Goal: Information Seeking & Learning: Learn about a topic

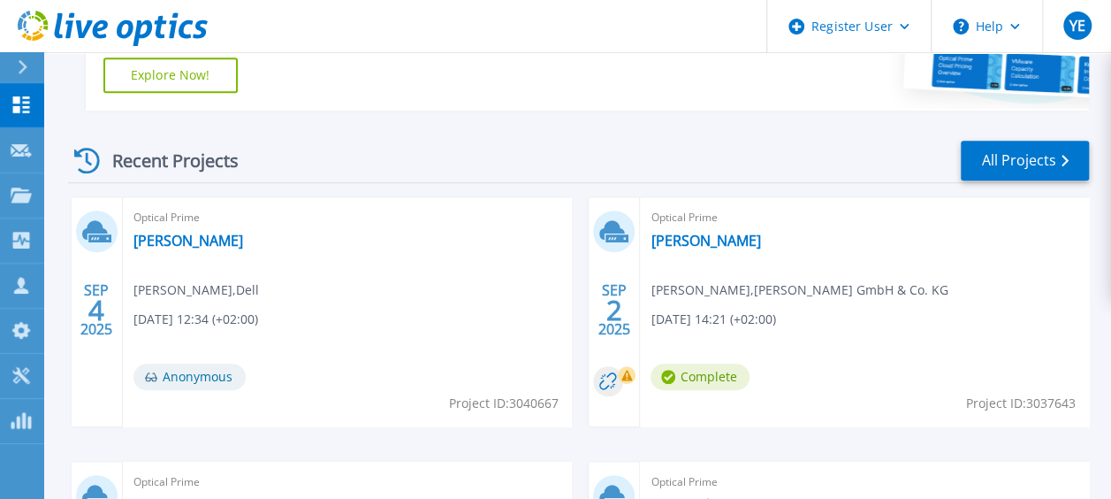
scroll to position [485, 0]
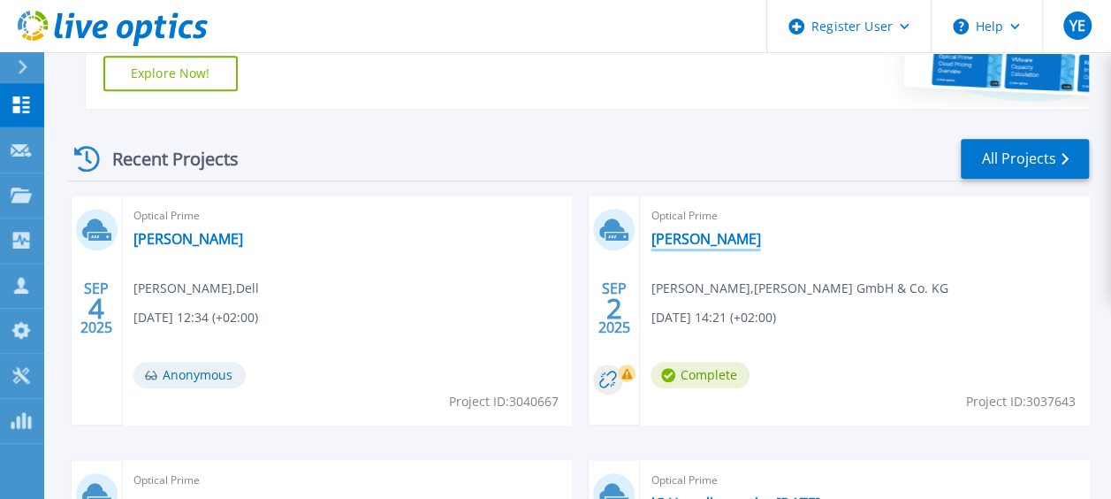
click at [696, 240] on link "[PERSON_NAME]" at bounding box center [706, 239] width 110 height 18
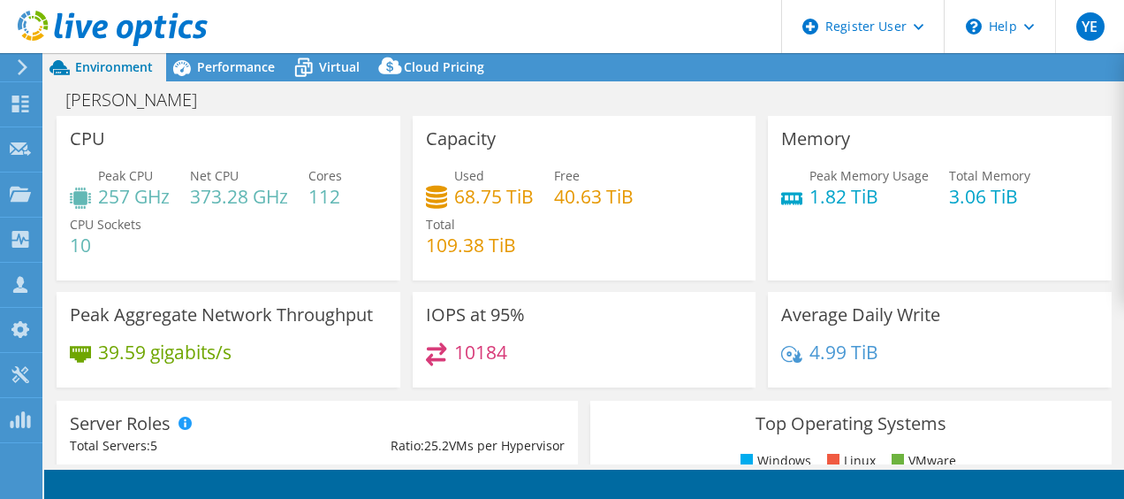
select select "USD"
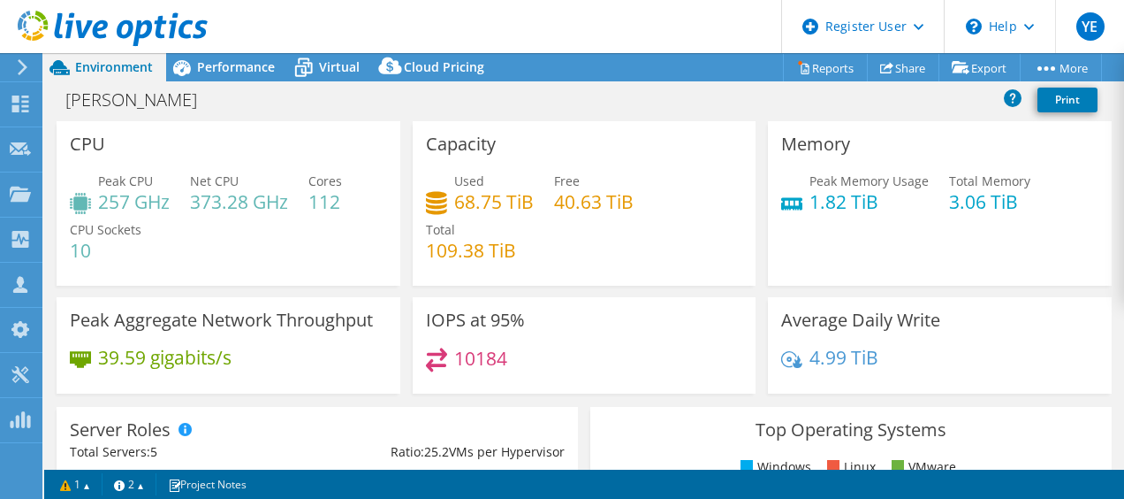
click at [452, 274] on div "Used 68.75 TiB Free 40.63 TiB Total 109.38 TiB" at bounding box center [584, 224] width 317 height 106
click at [241, 69] on span "Performance" at bounding box center [236, 66] width 78 height 17
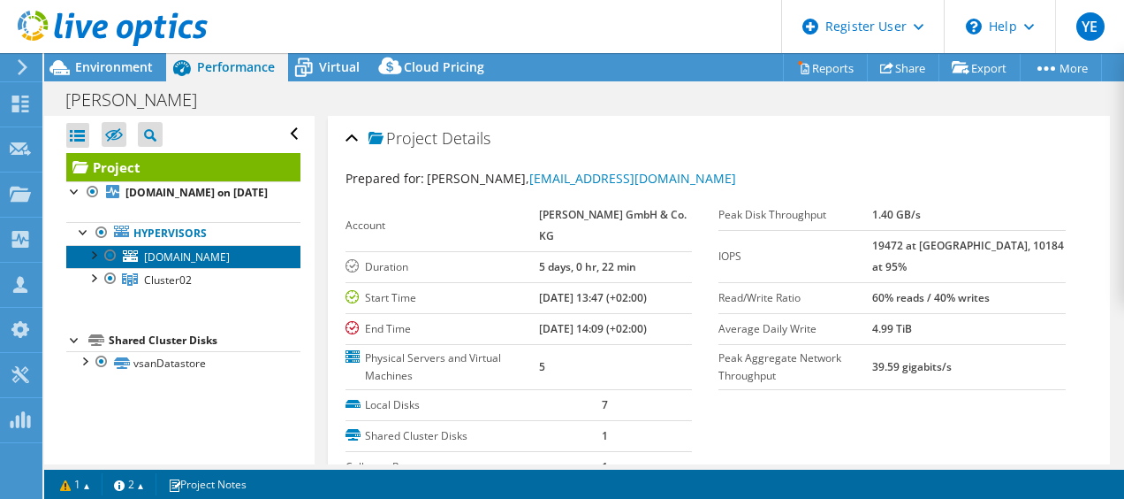
click at [173, 264] on span "esx20.ad.walther-praezision.de" at bounding box center [187, 256] width 86 height 15
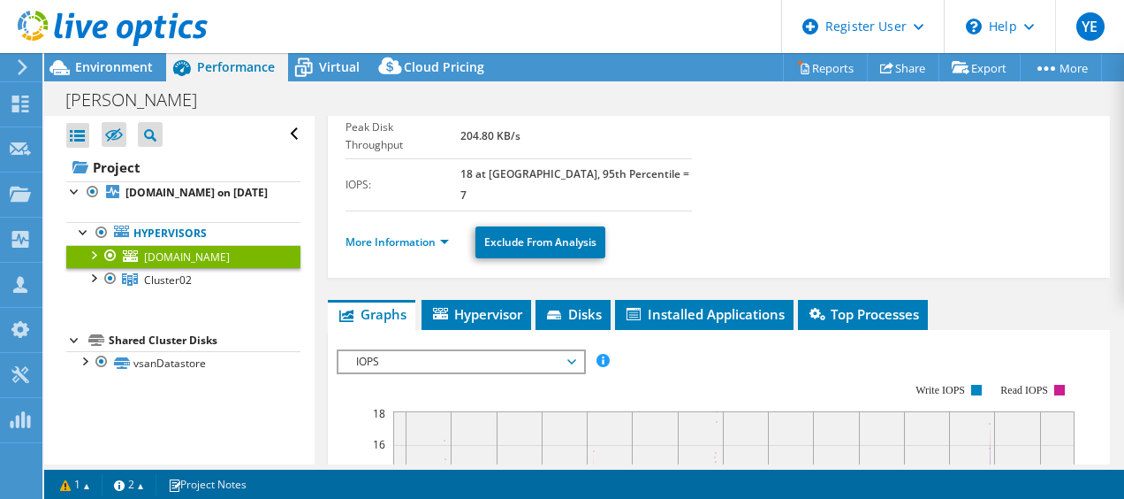
scroll to position [227, 0]
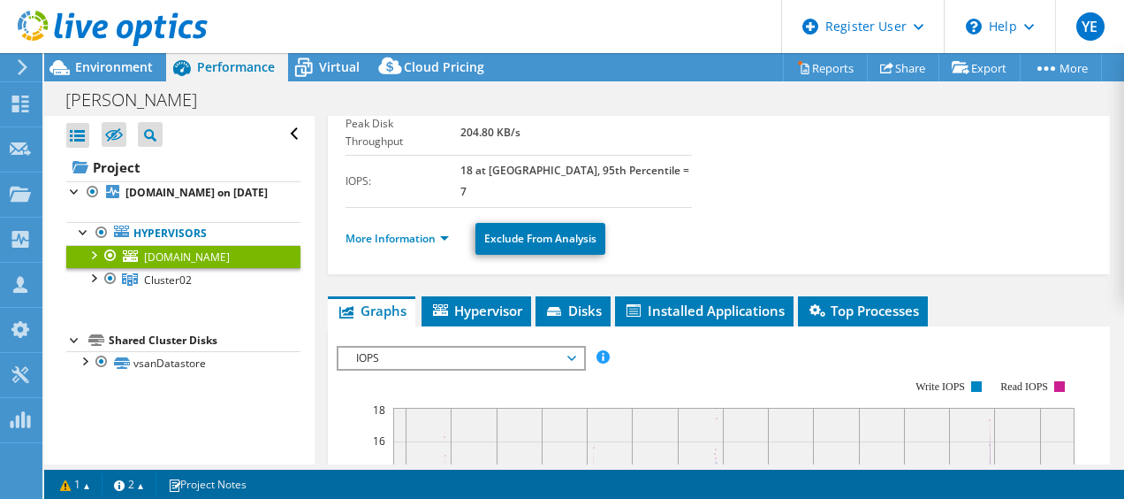
click at [197, 268] on link "esx20.ad.walther-praezision.de" at bounding box center [183, 256] width 234 height 23
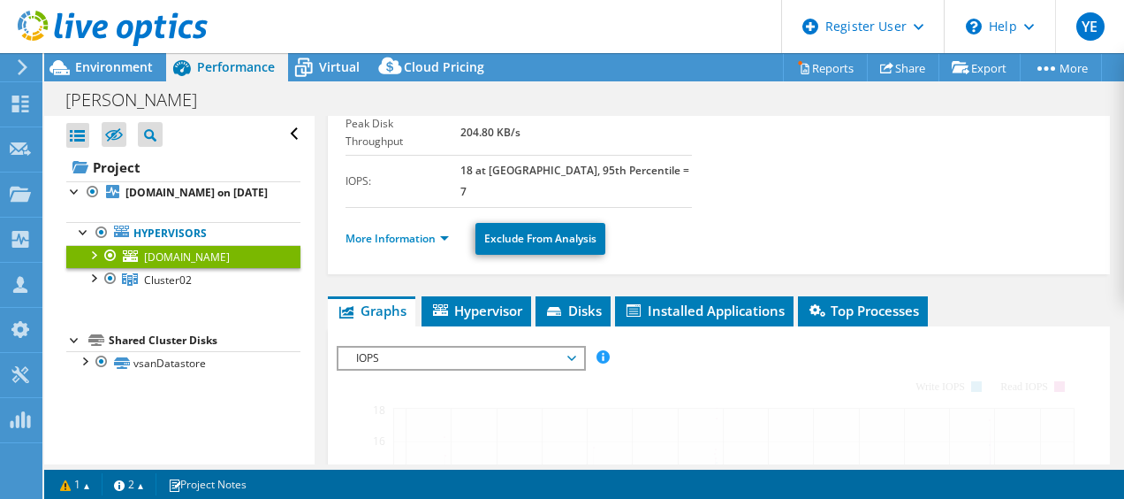
click at [199, 291] on link "Cluster02" at bounding box center [183, 279] width 234 height 23
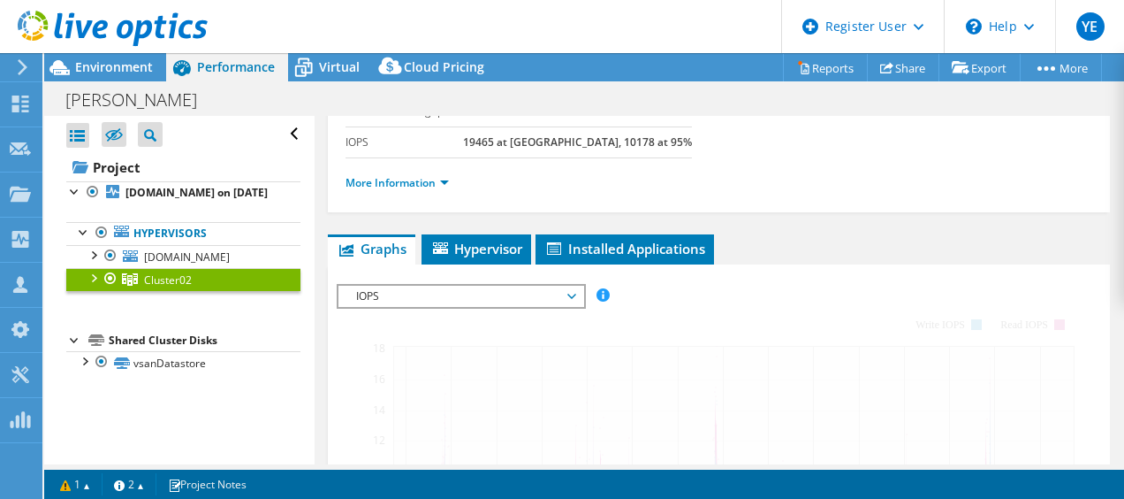
click at [391, 293] on span "IOPS" at bounding box center [460, 296] width 227 height 21
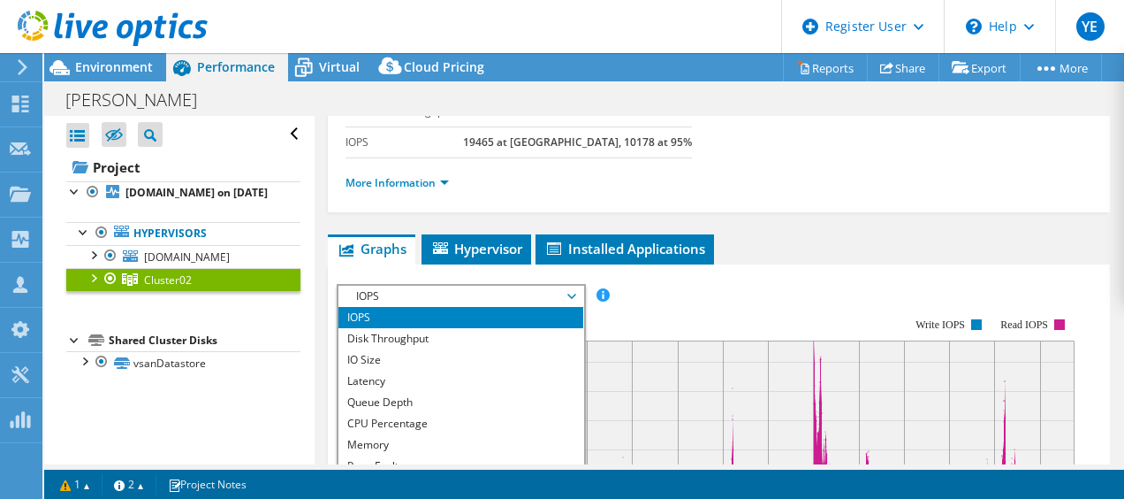
click at [414, 307] on li "IOPS" at bounding box center [461, 317] width 245 height 21
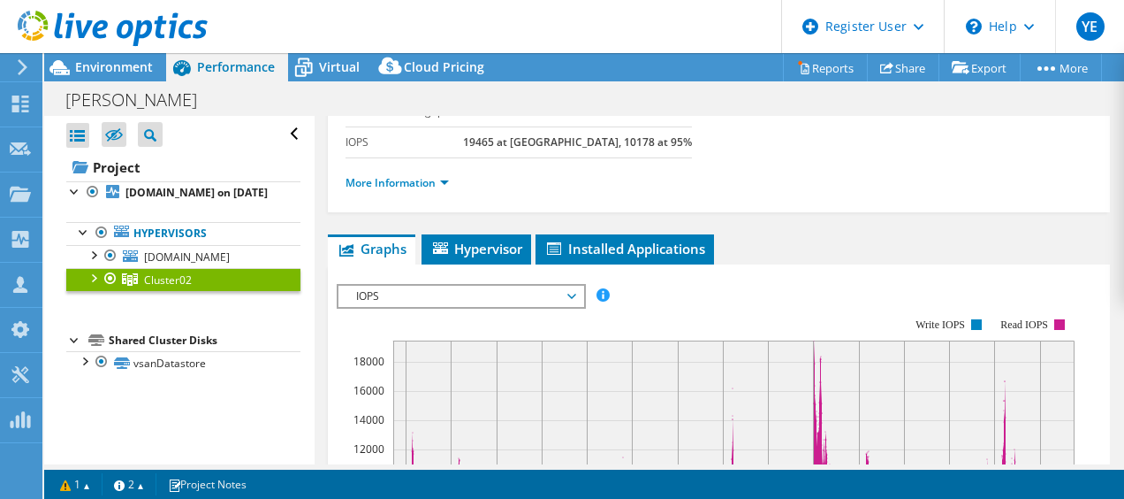
click at [95, 286] on div at bounding box center [93, 277] width 18 height 18
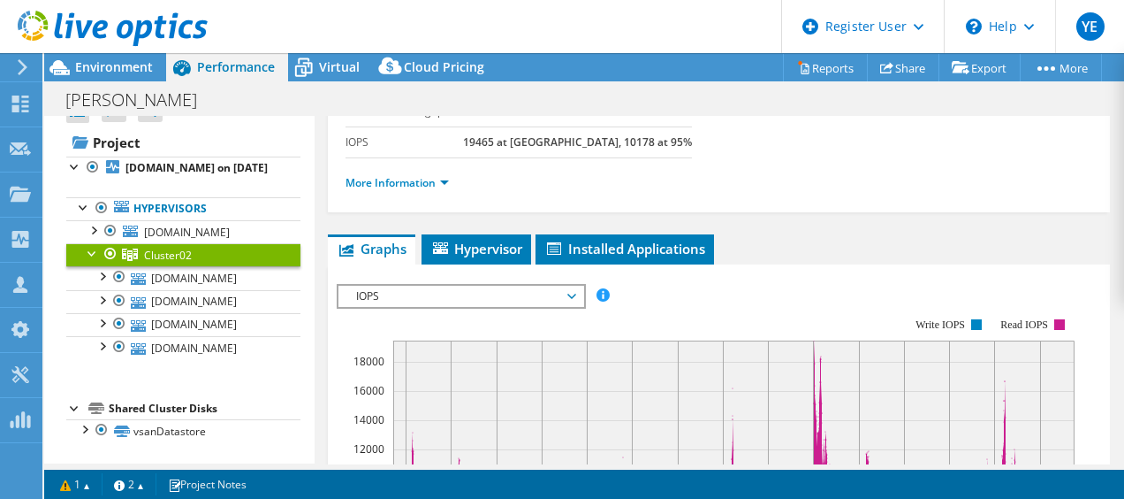
scroll to position [112, 0]
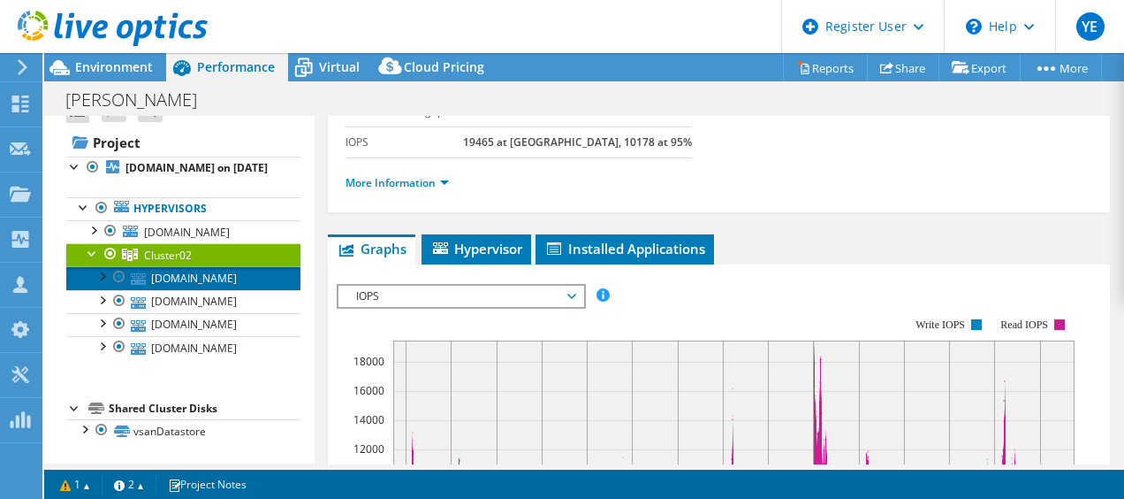
click at [209, 266] on link "esx12.ad.walther-praezision.de" at bounding box center [183, 277] width 234 height 23
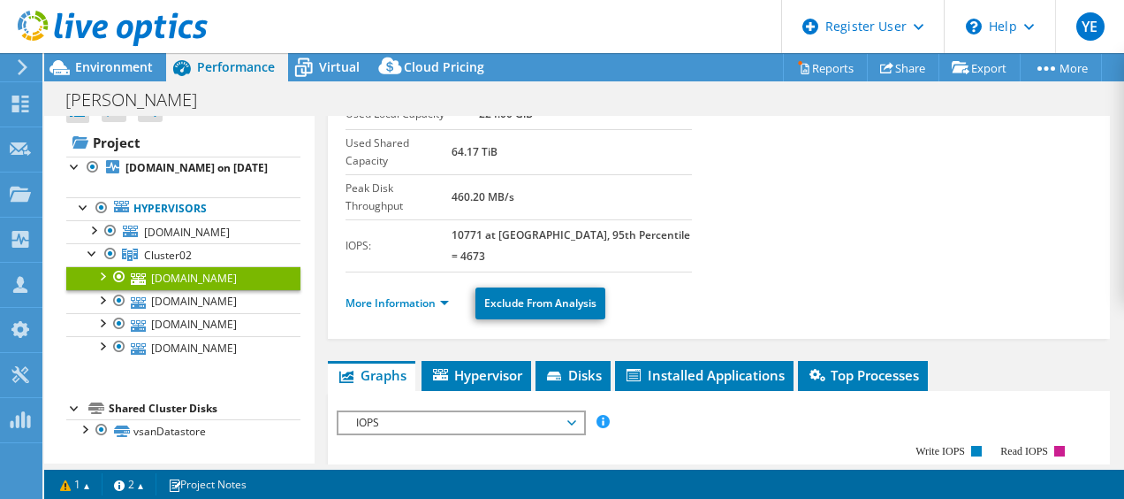
scroll to position [162, 0]
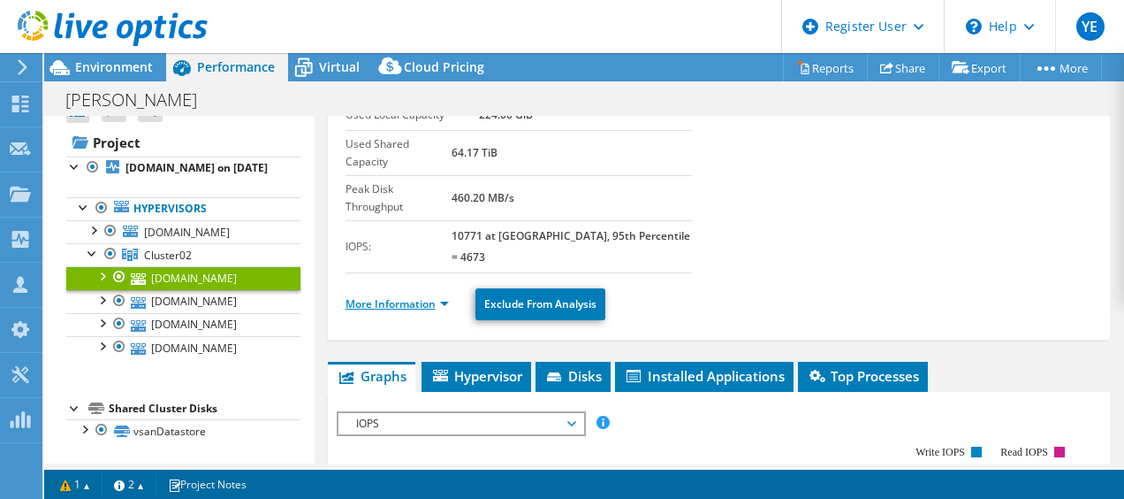
click at [377, 296] on link "More Information" at bounding box center [397, 303] width 103 height 15
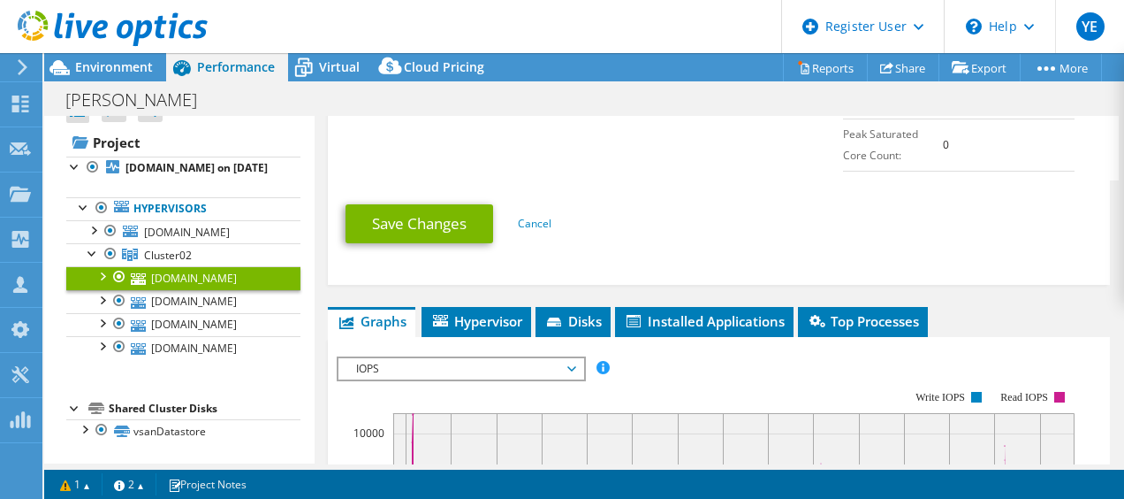
scroll to position [1123, 0]
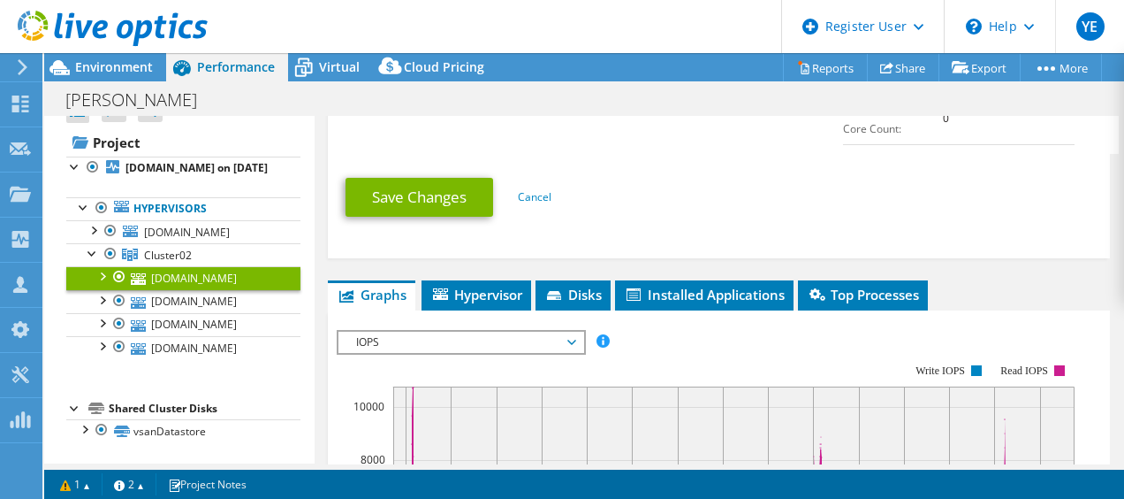
click at [367, 331] on span "IOPS" at bounding box center [460, 341] width 227 height 21
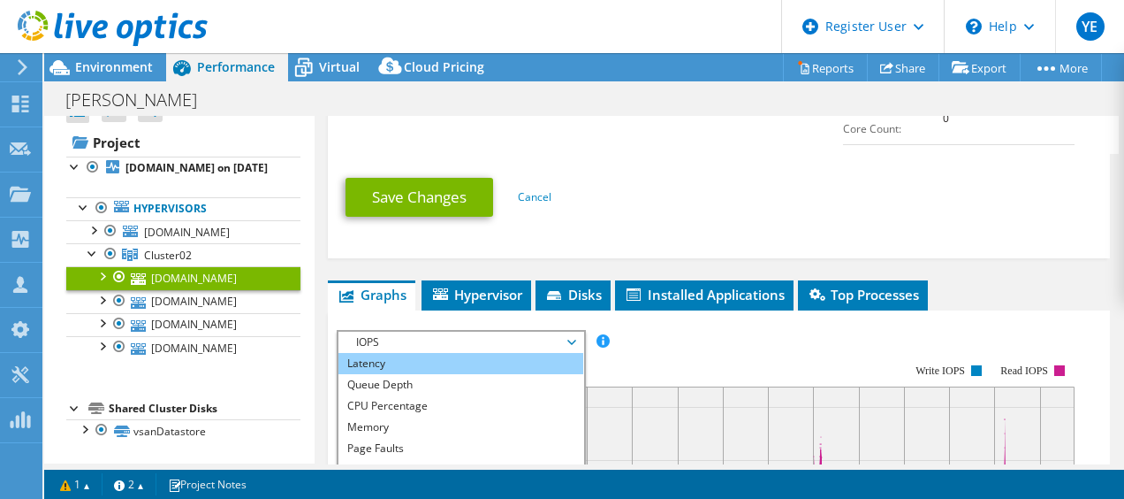
scroll to position [49, 0]
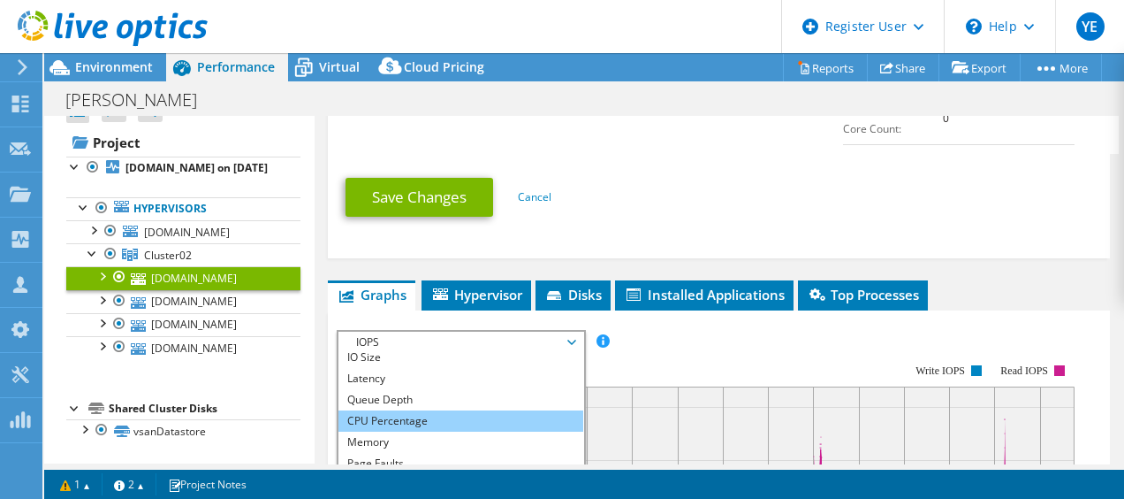
click at [433, 410] on li "CPU Percentage" at bounding box center [461, 420] width 245 height 21
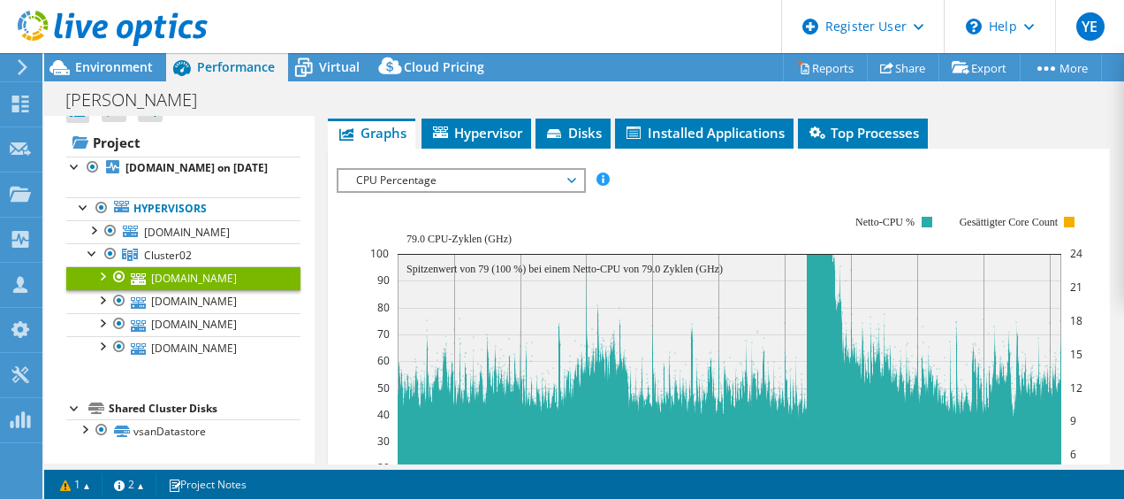
scroll to position [1286, 0]
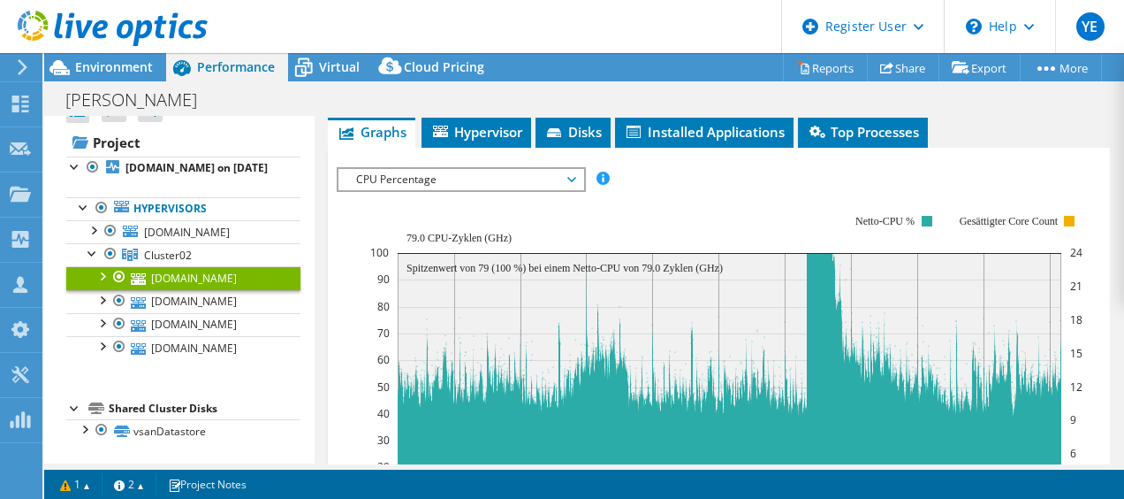
click at [377, 169] on span "CPU Percentage" at bounding box center [460, 179] width 227 height 21
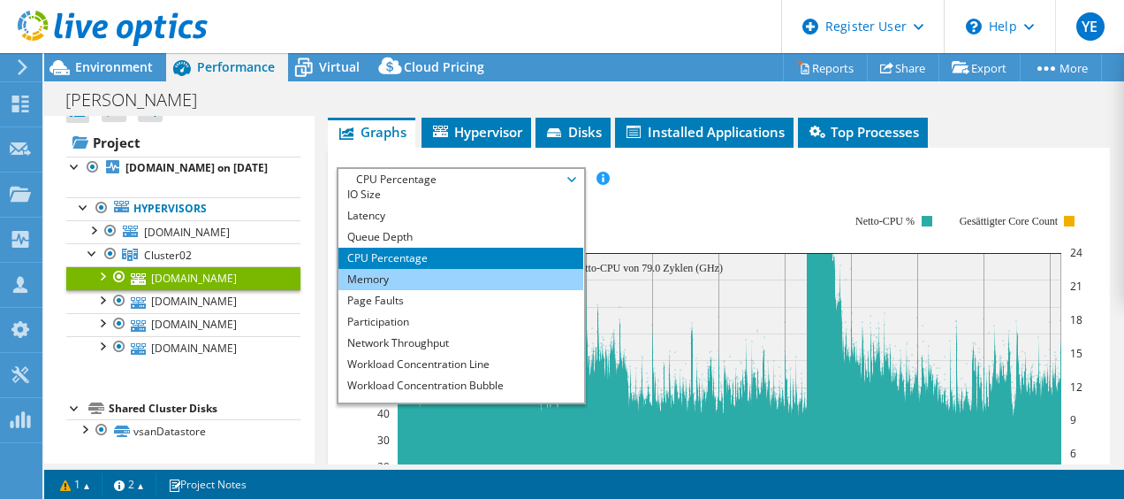
click at [390, 269] on li "Memory" at bounding box center [461, 279] width 245 height 21
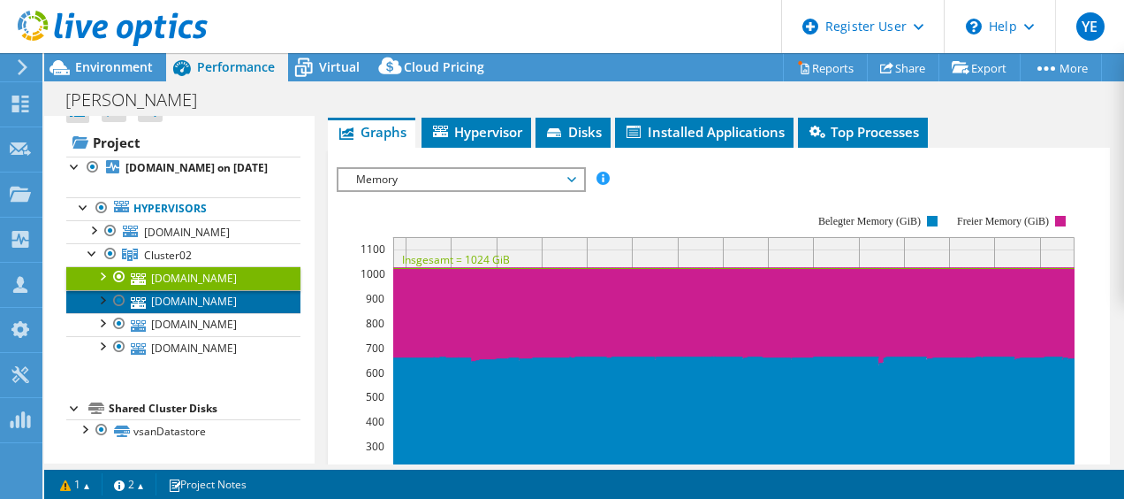
click at [221, 290] on link "esx11.ad.walther-praezision.de" at bounding box center [183, 301] width 234 height 23
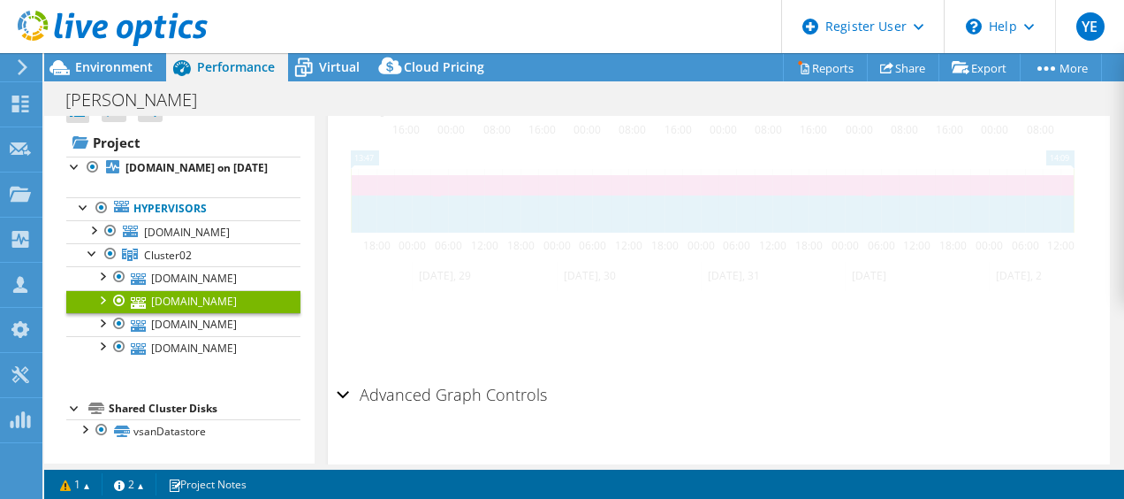
scroll to position [406, 0]
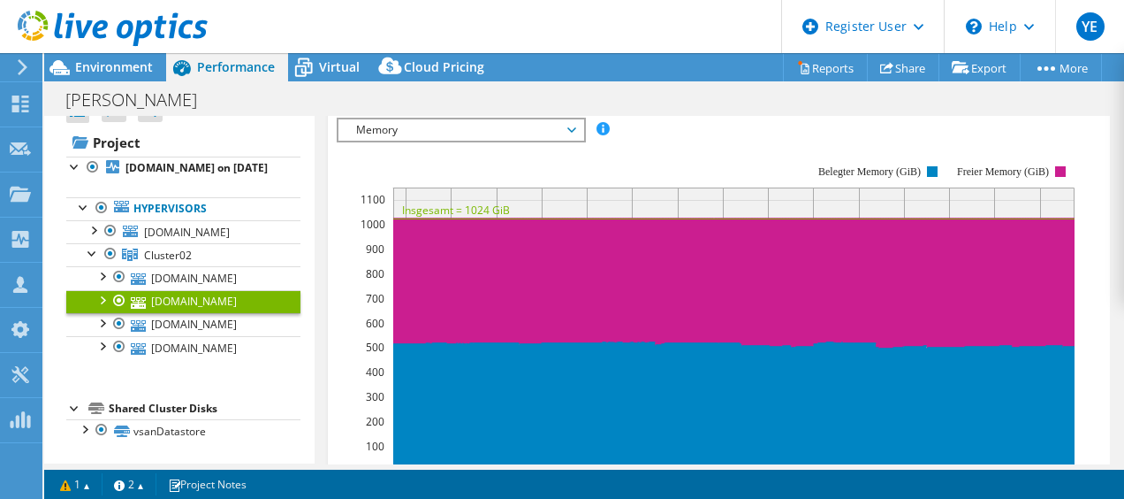
click at [406, 136] on div "Memory IOPS Disk Throughput IO Size Latency Queue Depth CPU Percentage Memory P…" at bounding box center [461, 130] width 249 height 25
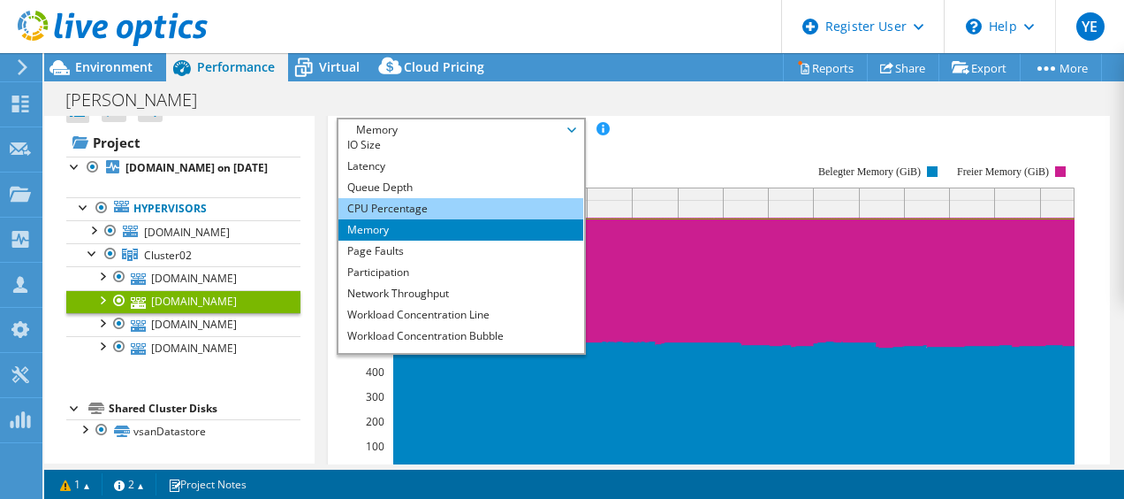
click at [391, 205] on li "CPU Percentage" at bounding box center [461, 208] width 245 height 21
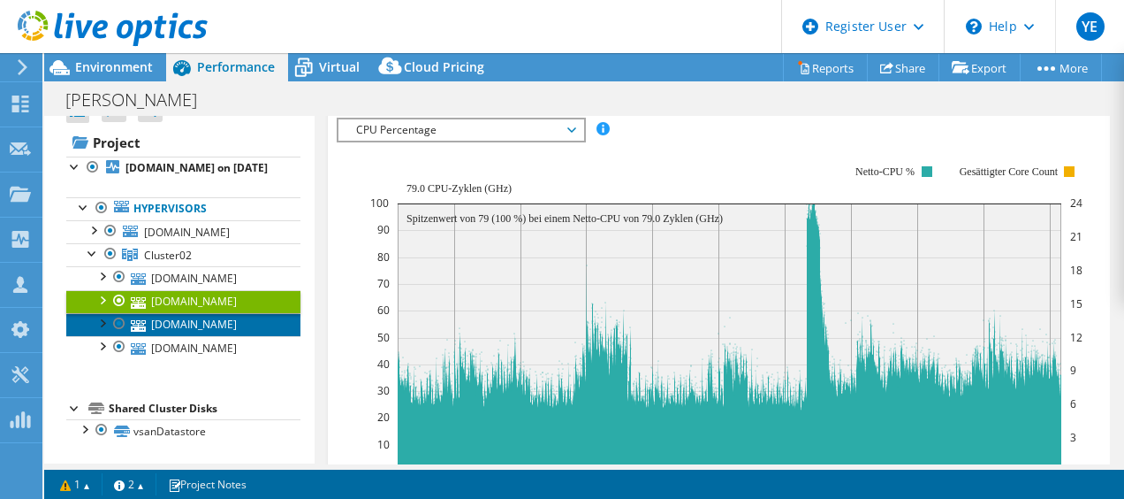
click at [219, 313] on link "esx13.ad.walther-praezision.de" at bounding box center [183, 324] width 234 height 23
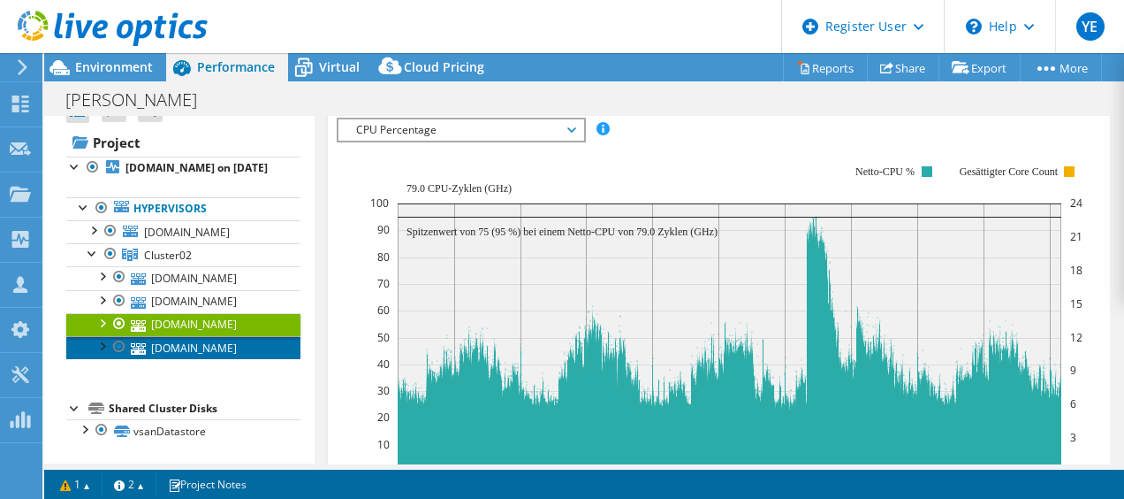
click at [209, 348] on link "esx14.ad.walther-praezision.de" at bounding box center [183, 347] width 234 height 23
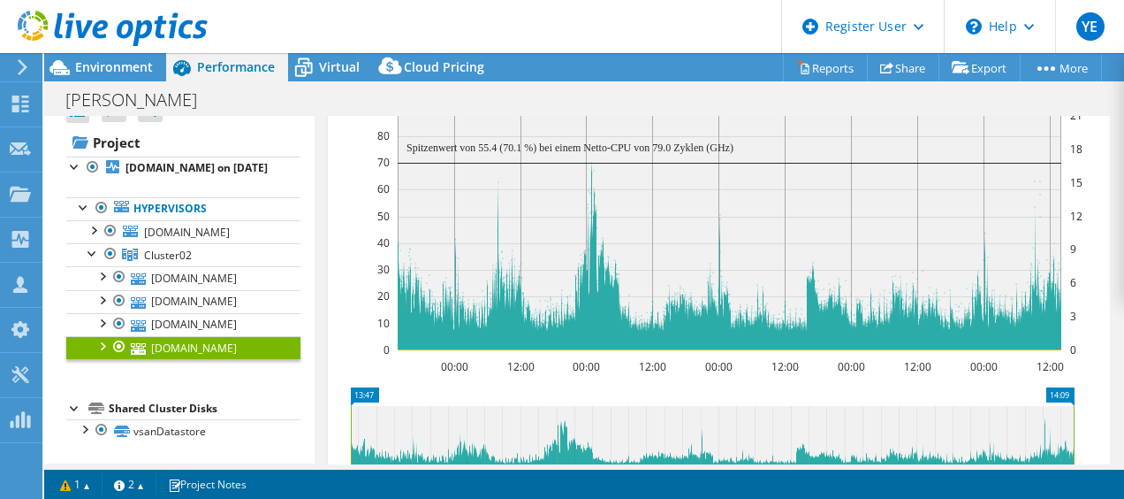
scroll to position [571, 0]
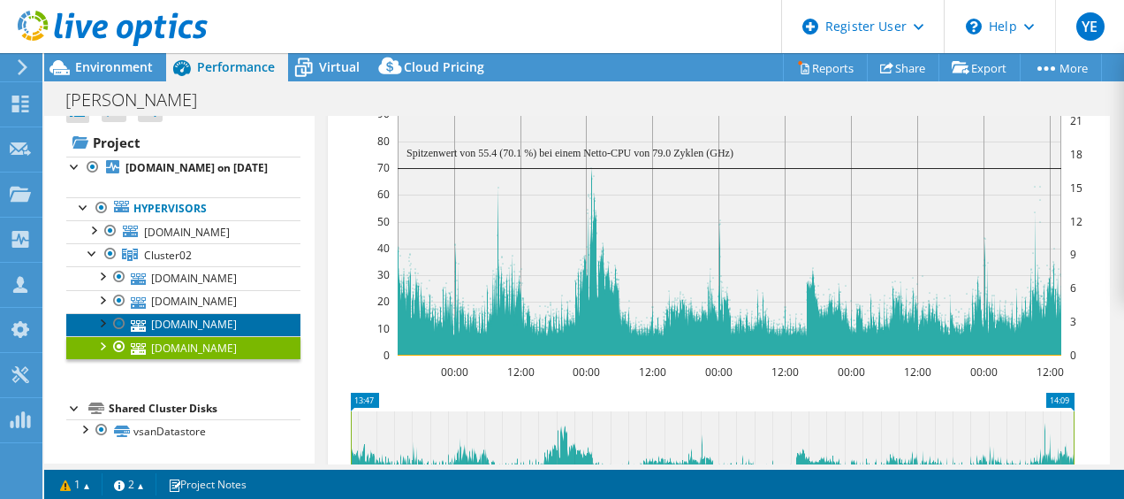
click at [219, 313] on link "esx13.ad.walther-praezision.de" at bounding box center [183, 324] width 234 height 23
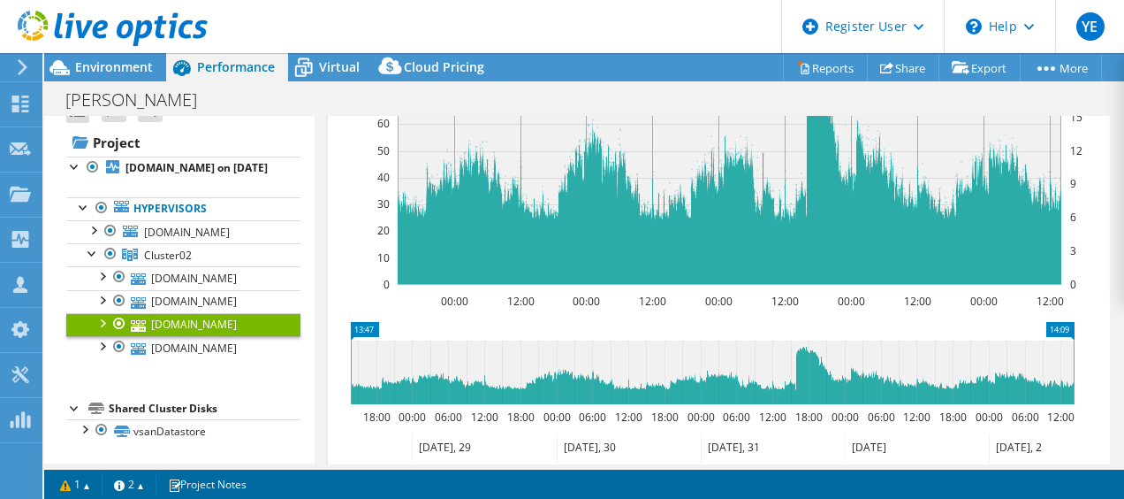
scroll to position [604, 0]
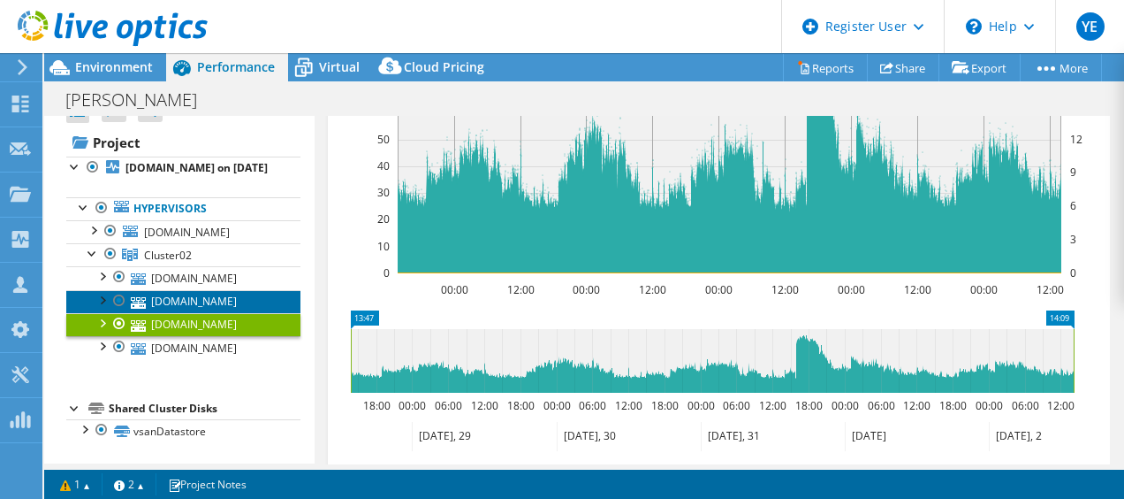
click at [237, 290] on link "esx11.ad.walther-praezision.de" at bounding box center [183, 301] width 234 height 23
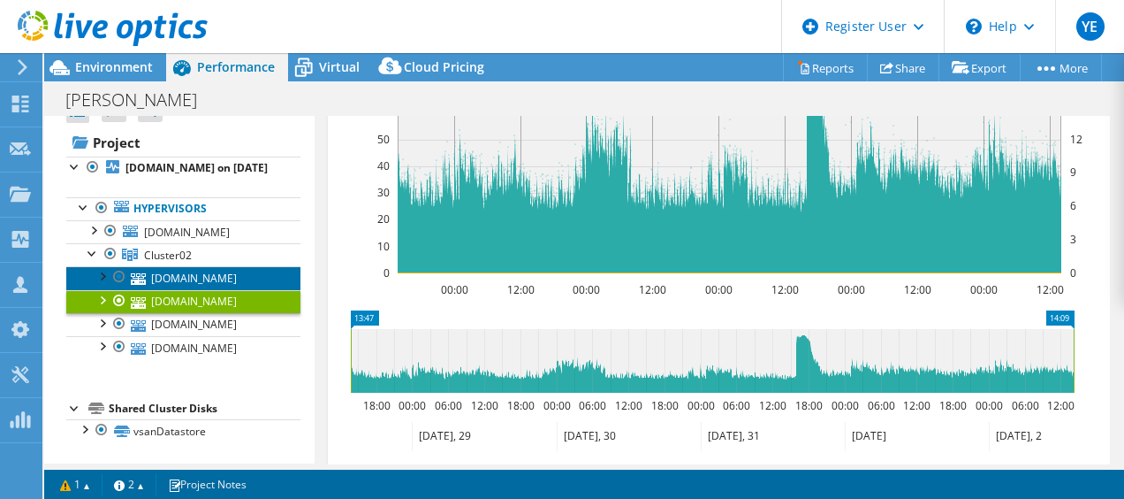
click at [233, 266] on link "esx12.ad.walther-praezision.de" at bounding box center [183, 277] width 234 height 23
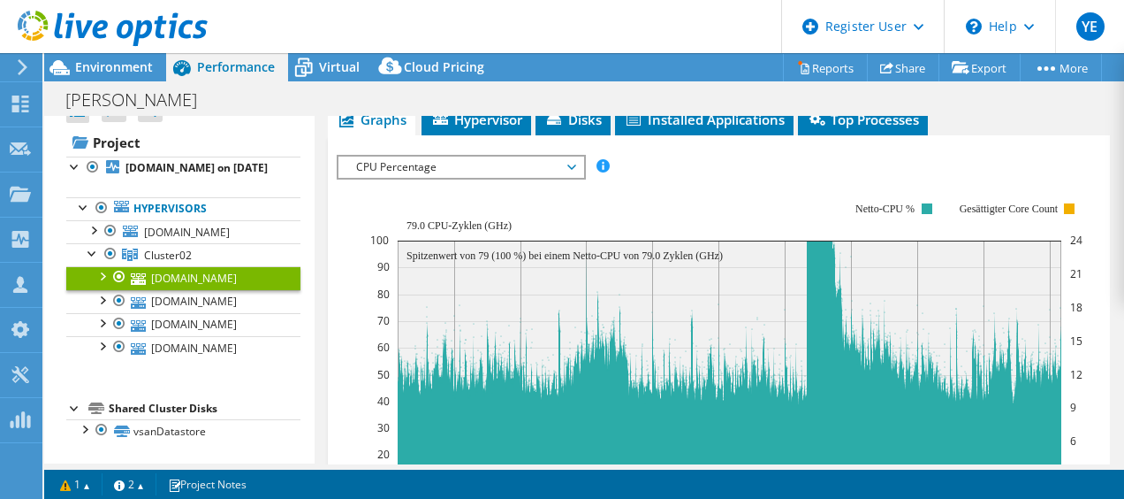
scroll to position [415, 0]
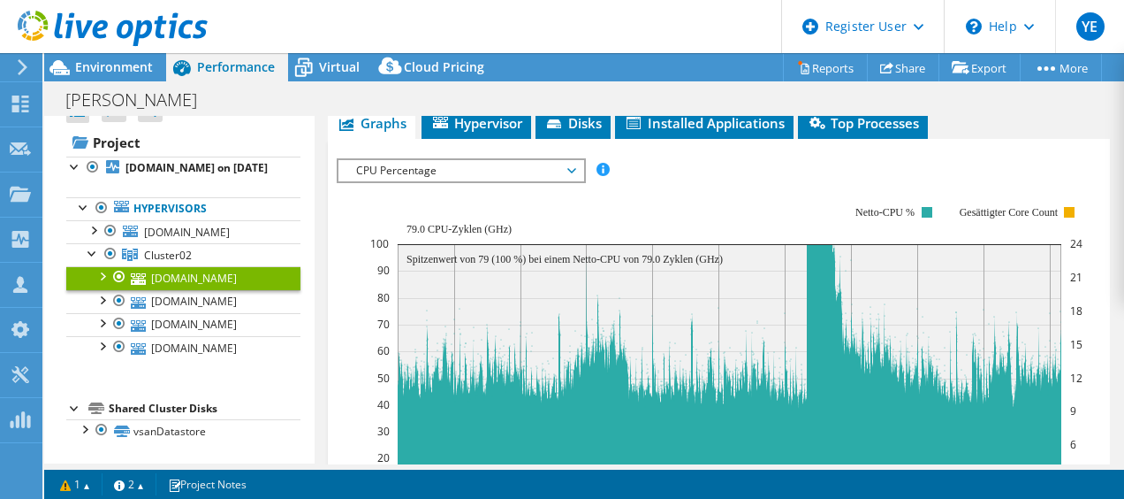
click at [358, 209] on icon "00:00 12:00 00:00 12:00 00:00 12:00 00:00 12:00 00:00 12:00 0 10 20 30 40 50 60…" at bounding box center [712, 359] width 751 height 354
click at [387, 160] on span "CPU Percentage" at bounding box center [460, 170] width 227 height 21
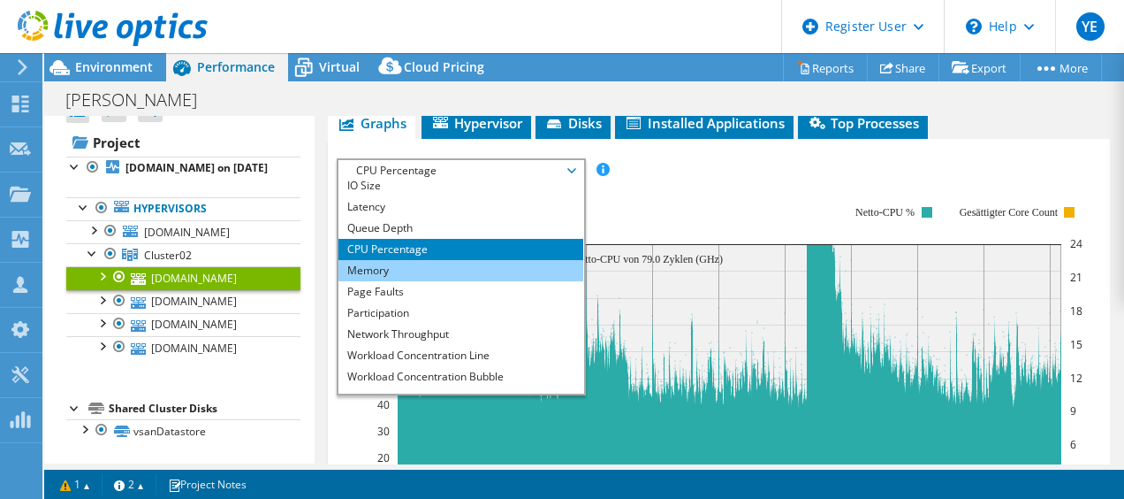
scroll to position [36, 0]
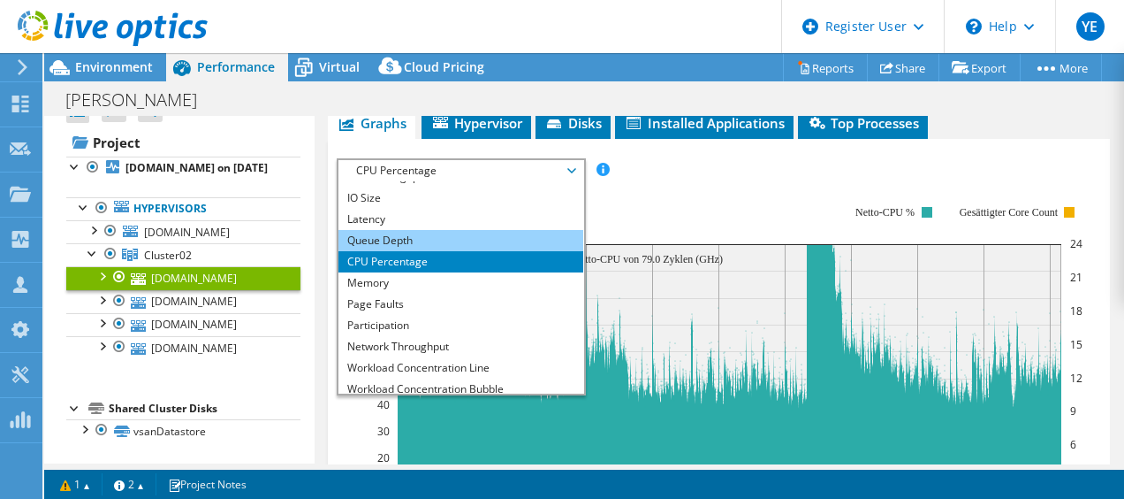
click at [399, 230] on li "Queue Depth" at bounding box center [461, 240] width 245 height 21
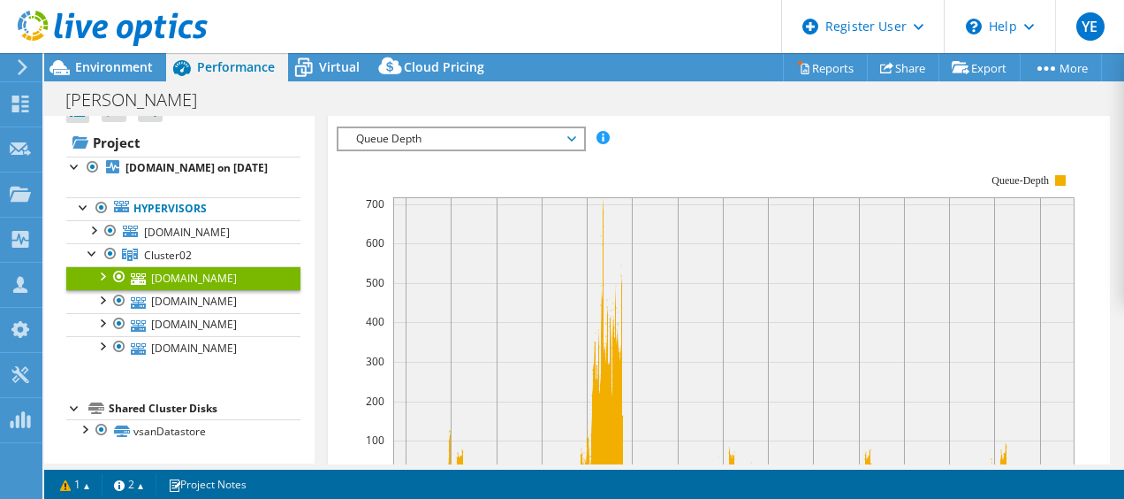
scroll to position [450, 0]
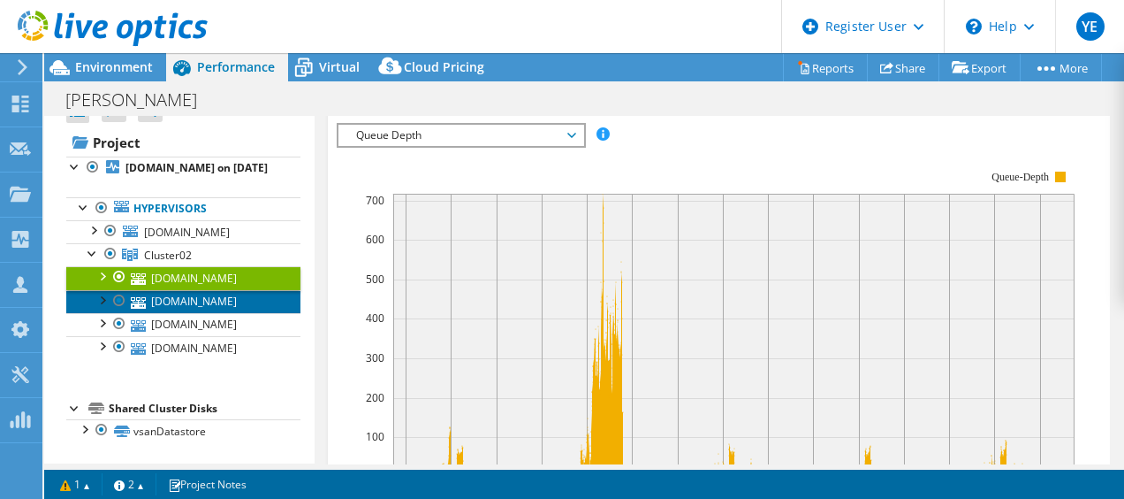
click at [230, 290] on link "esx11.ad.walther-praezision.de" at bounding box center [183, 301] width 234 height 23
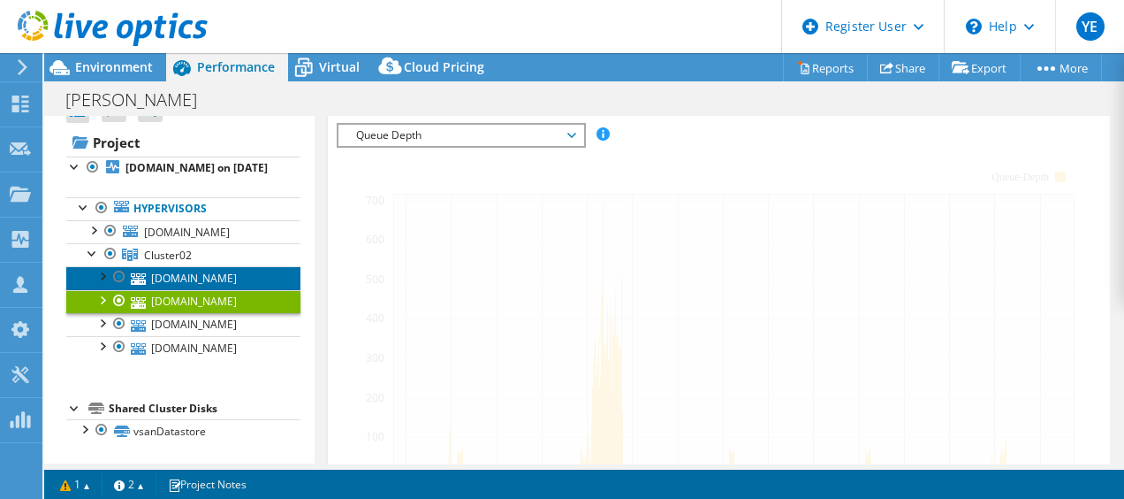
click at [226, 266] on link "esx12.ad.walther-praezision.de" at bounding box center [183, 277] width 234 height 23
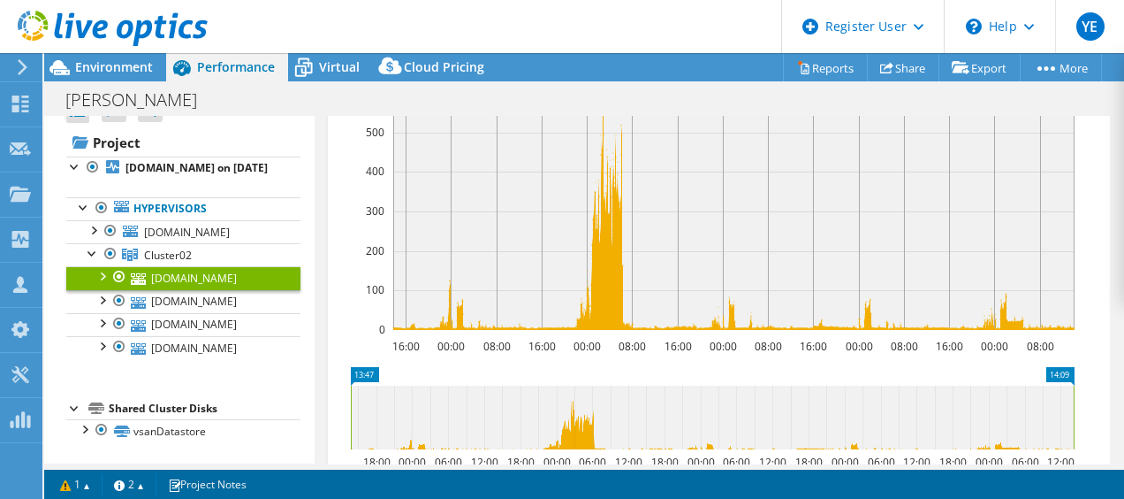
scroll to position [575, 0]
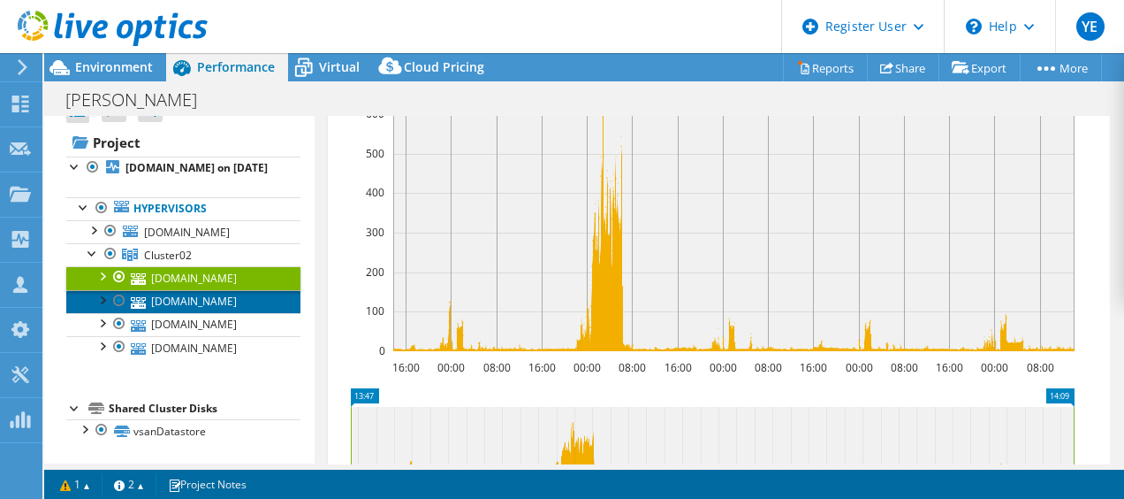
click at [265, 290] on link "esx11.ad.walther-praezision.de" at bounding box center [183, 301] width 234 height 23
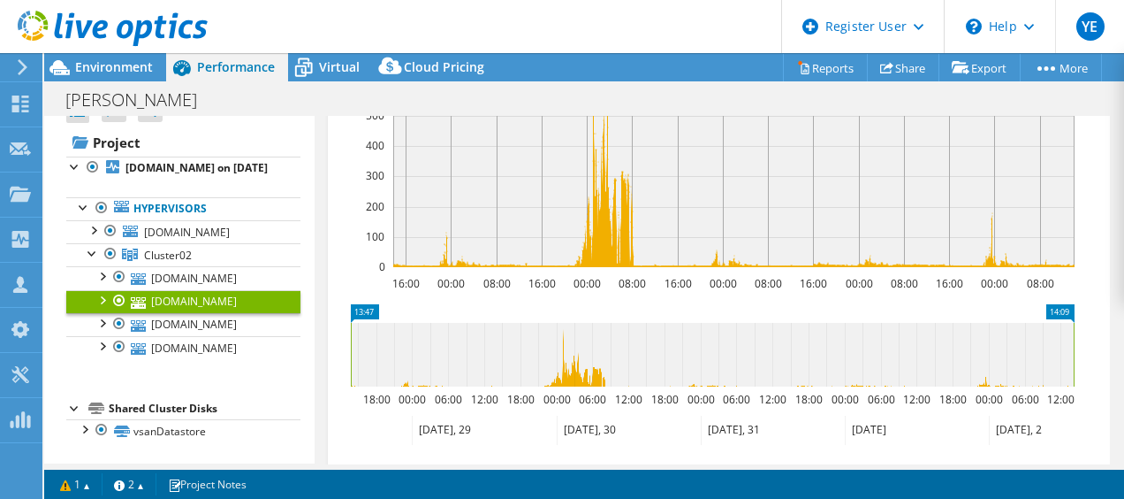
scroll to position [614, 0]
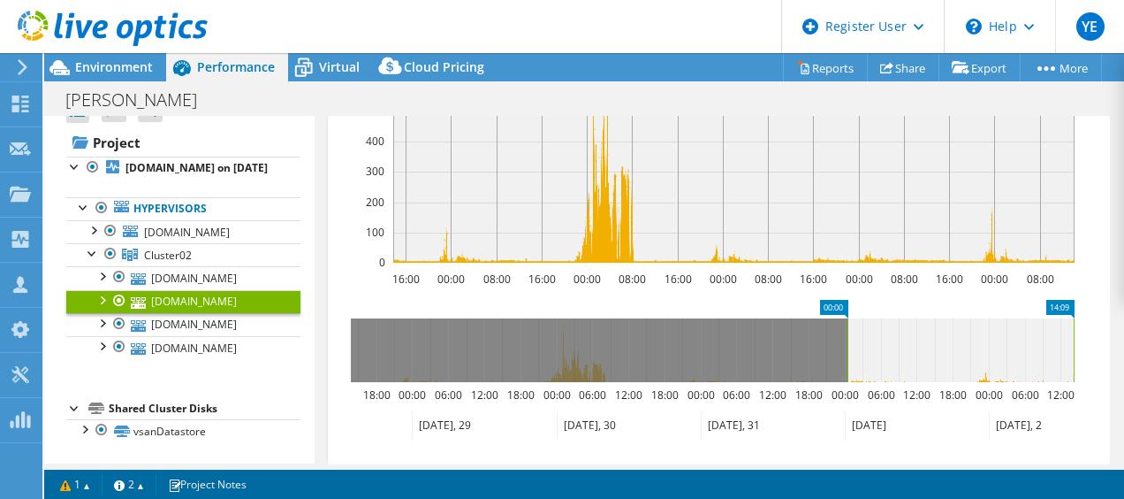
drag, startPoint x: 351, startPoint y: 335, endPoint x: 847, endPoint y: 335, distance: 495.9
click at [847, 335] on rect at bounding box center [847, 350] width 7 height 64
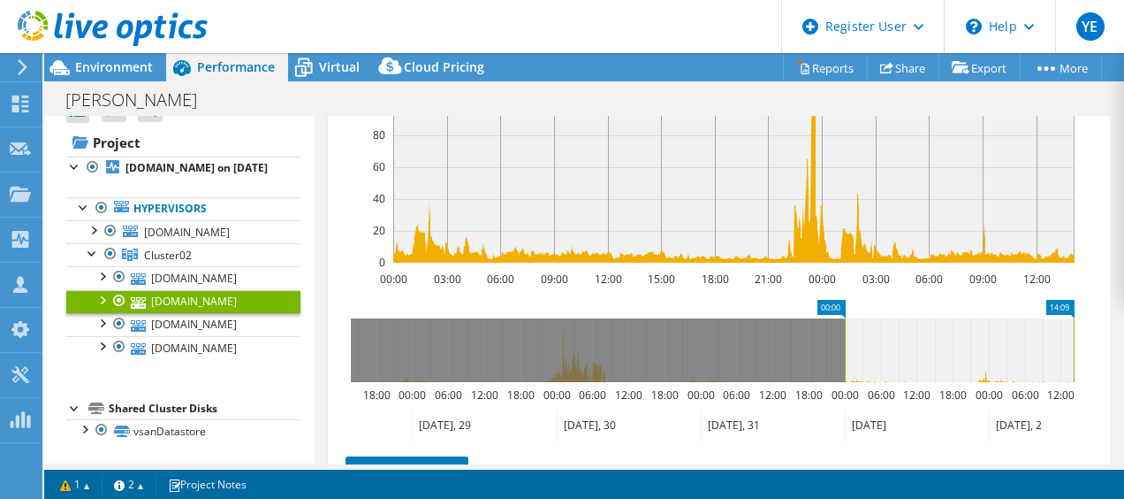
click at [670, 301] on icon "14:09 00:00 18:00 00:00 06:00 12:00 18:00 00:00 06:00 12:00 18:00 00:00 06:00 1…" at bounding box center [712, 370] width 751 height 141
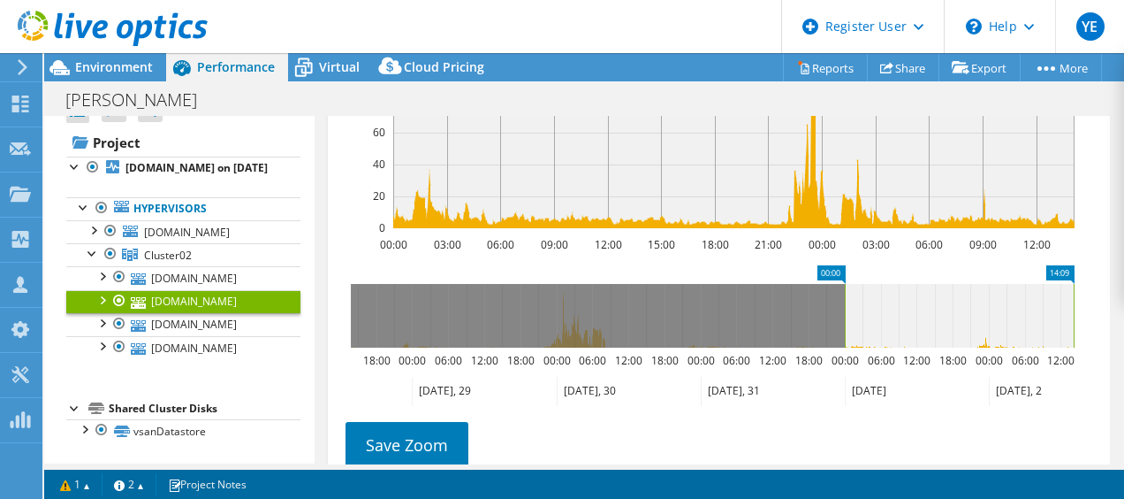
scroll to position [650, 0]
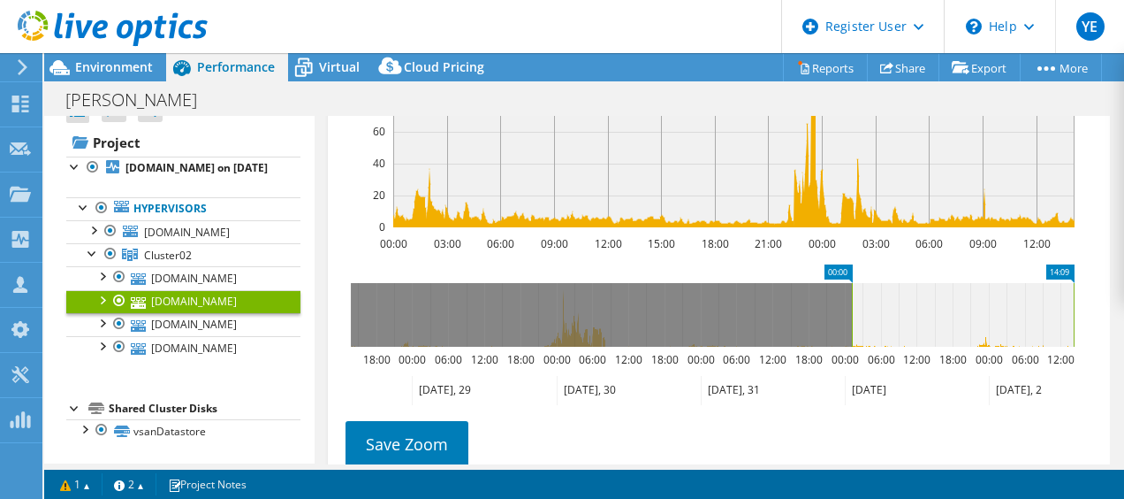
click at [849, 302] on rect at bounding box center [852, 315] width 7 height 64
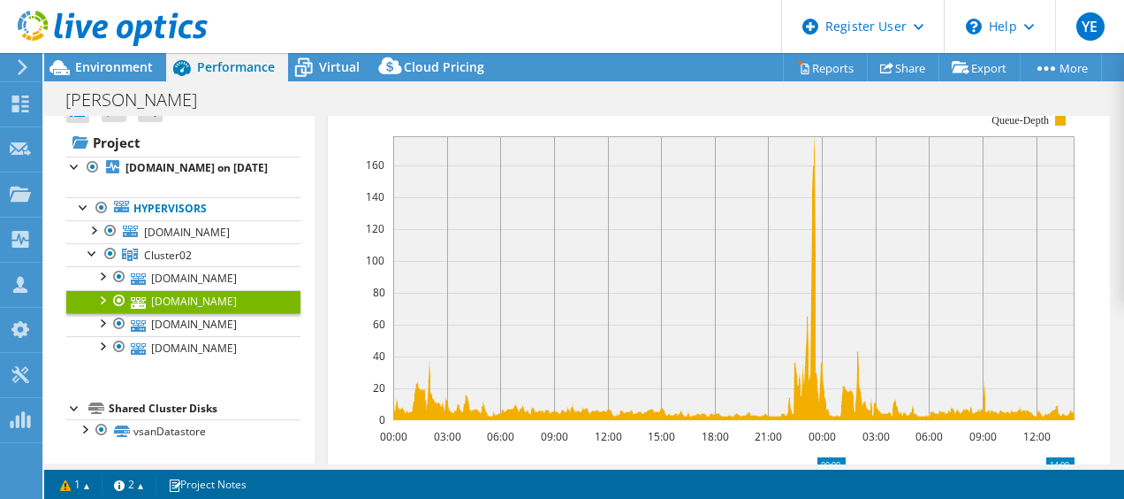
scroll to position [507, 0]
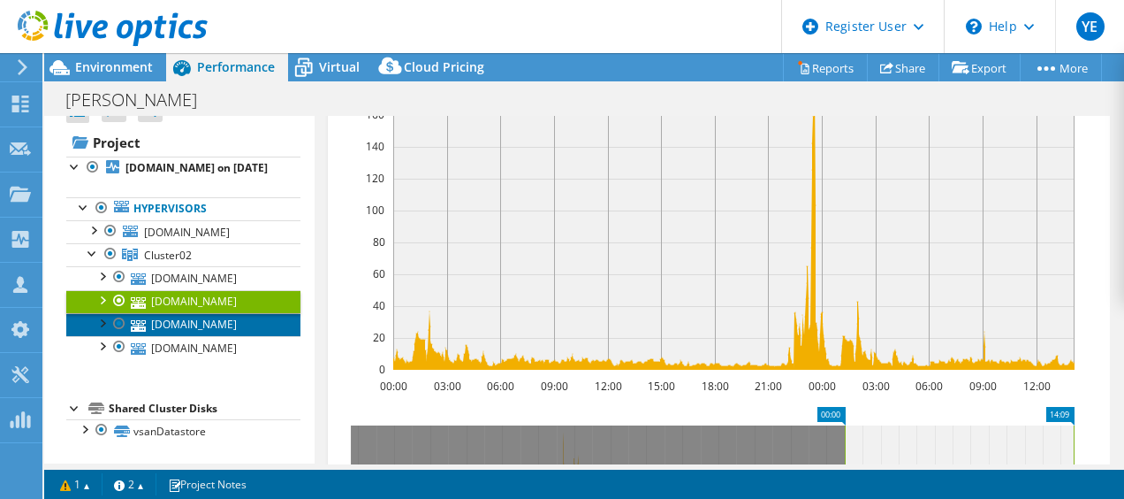
click at [217, 313] on link "esx13.ad.walther-praezision.de" at bounding box center [183, 324] width 234 height 23
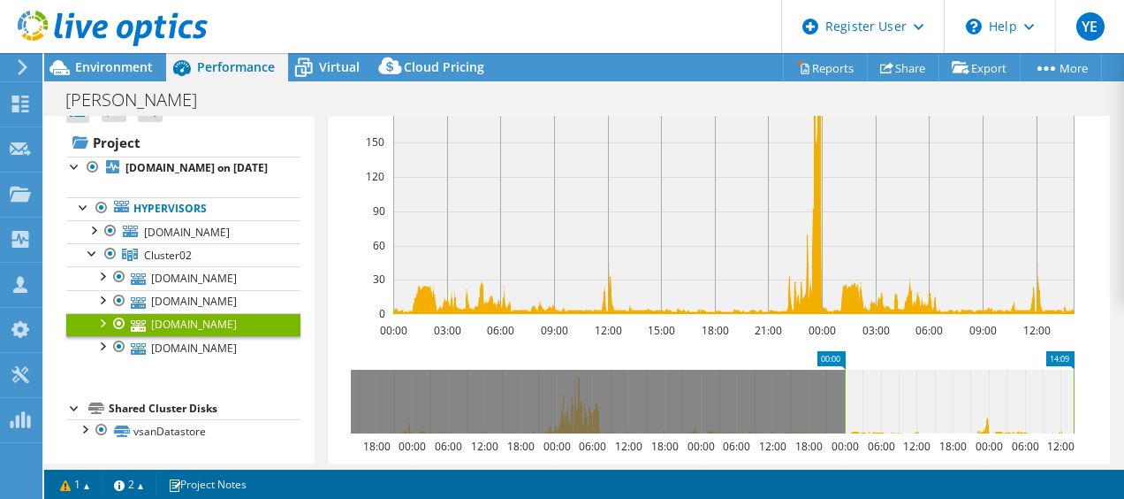
scroll to position [549, 0]
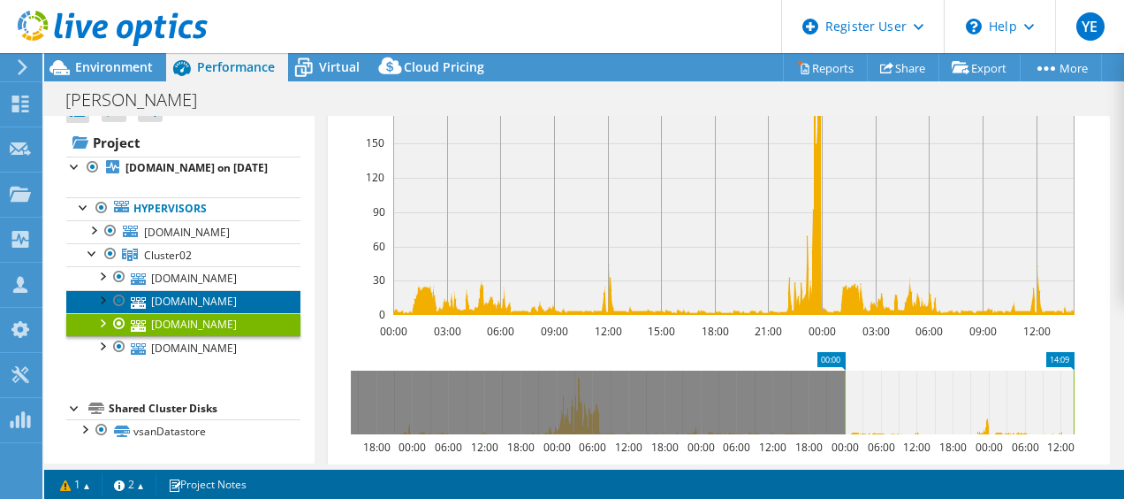
click at [240, 290] on link "esx11.ad.walther-praezision.de" at bounding box center [183, 301] width 234 height 23
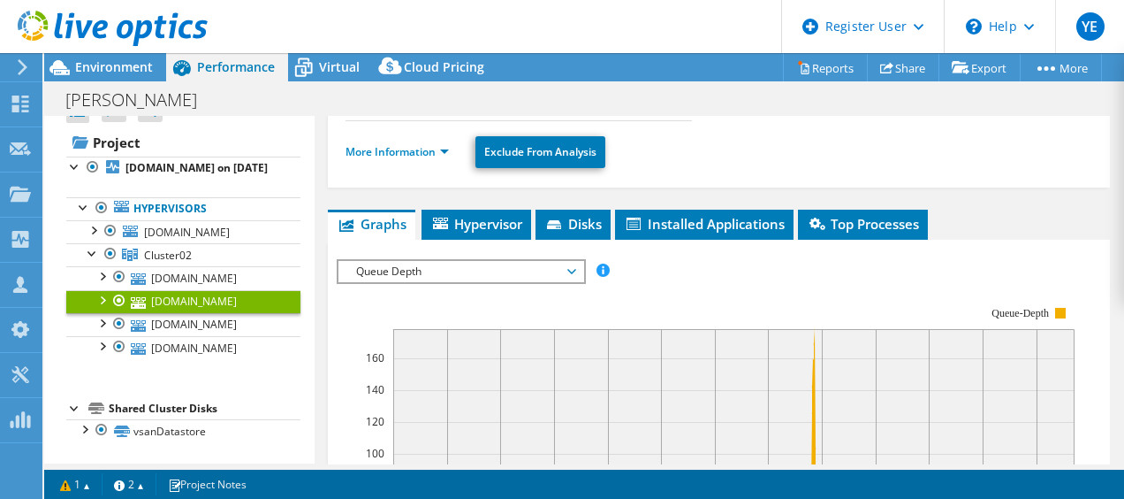
scroll to position [263, 0]
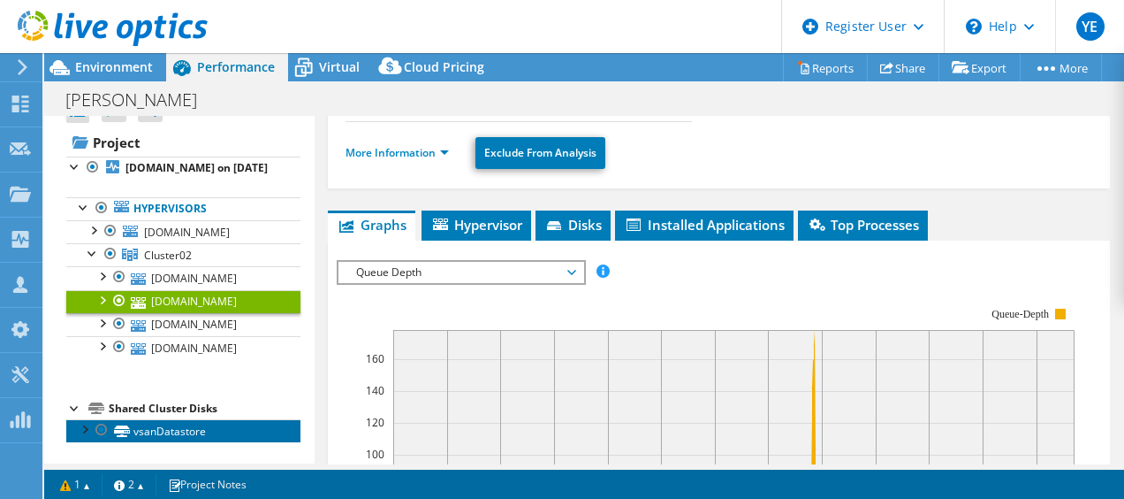
click at [211, 430] on link "vsanDatastore" at bounding box center [183, 430] width 234 height 23
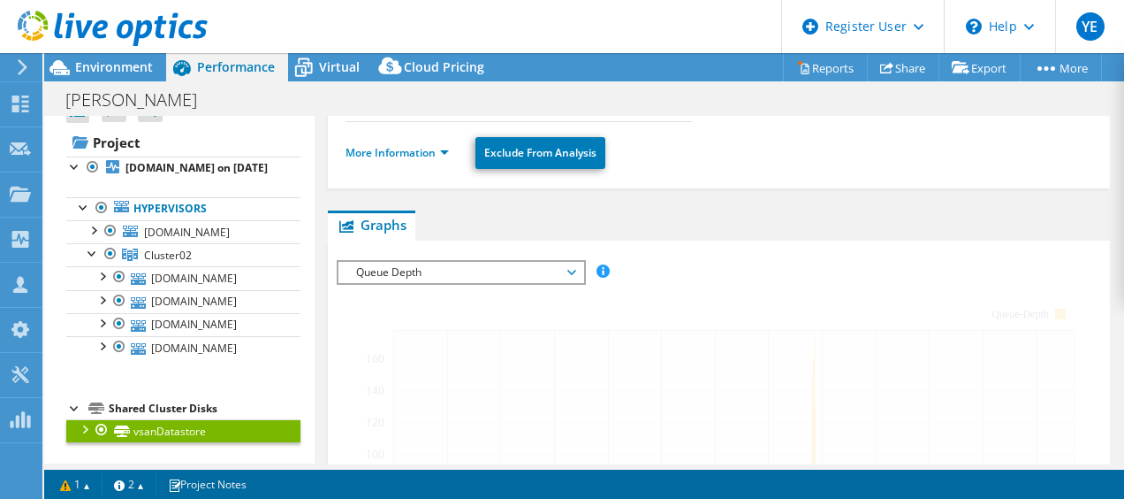
click at [90, 433] on div at bounding box center [84, 428] width 18 height 18
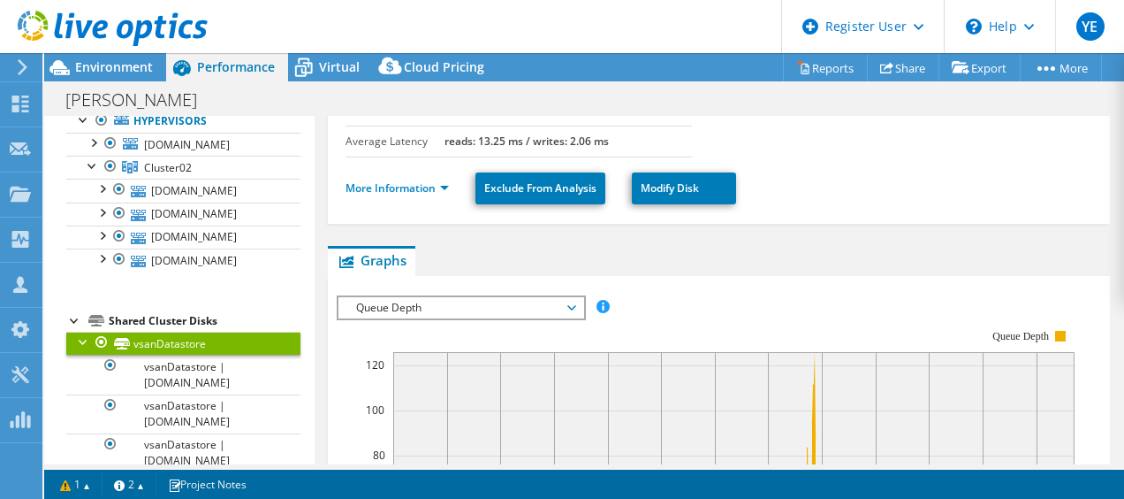
click at [443, 179] on li "More Information" at bounding box center [403, 188] width 114 height 19
click at [415, 180] on link "More Information" at bounding box center [397, 187] width 103 height 15
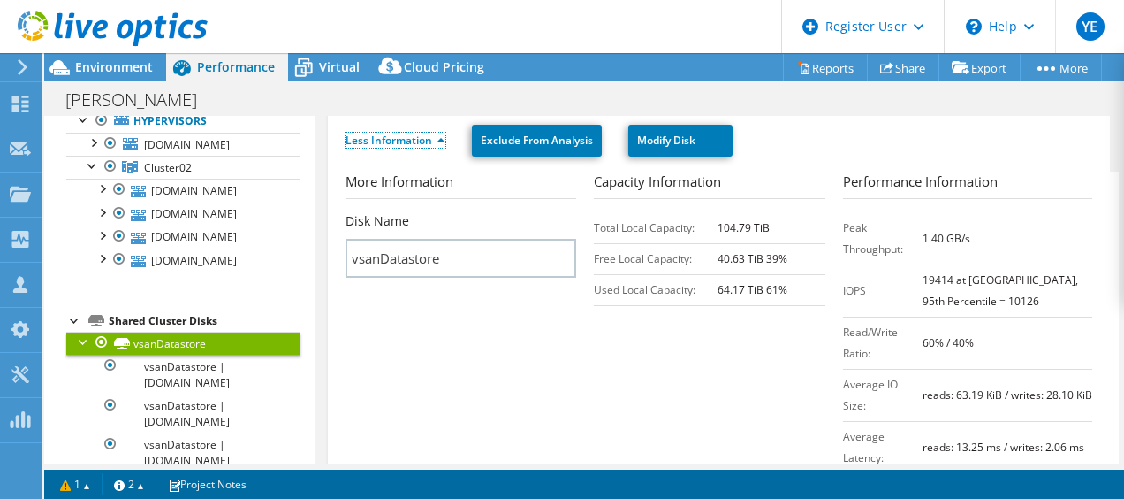
scroll to position [358, 0]
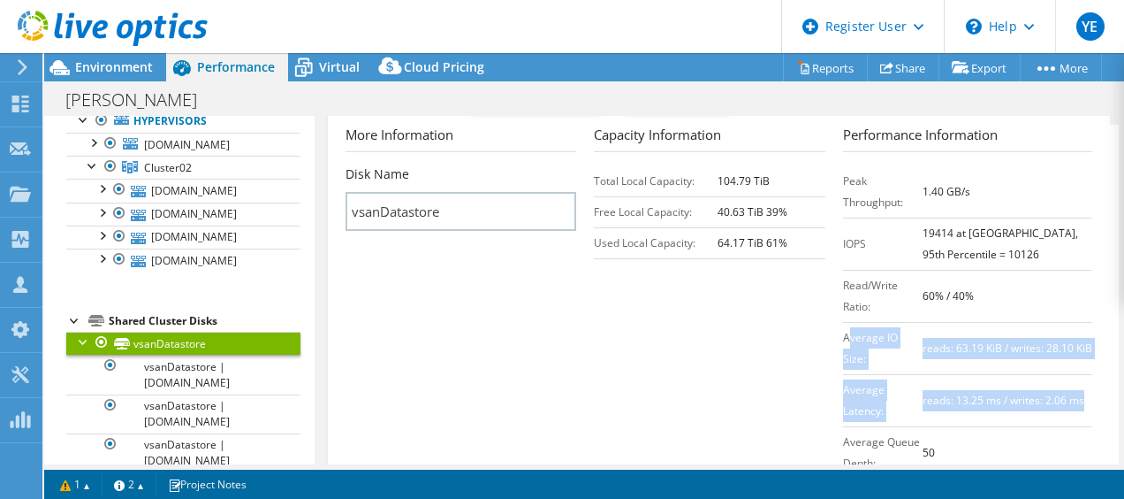
drag, startPoint x: 955, startPoint y: 326, endPoint x: 837, endPoint y: 250, distance: 140.0
click at [843, 250] on tbody "Peak Throughput: 1.40 GB/s IOPS 19414 at Peak, 95th Percentile = 10126 Read/Wri…" at bounding box center [967, 321] width 249 height 313
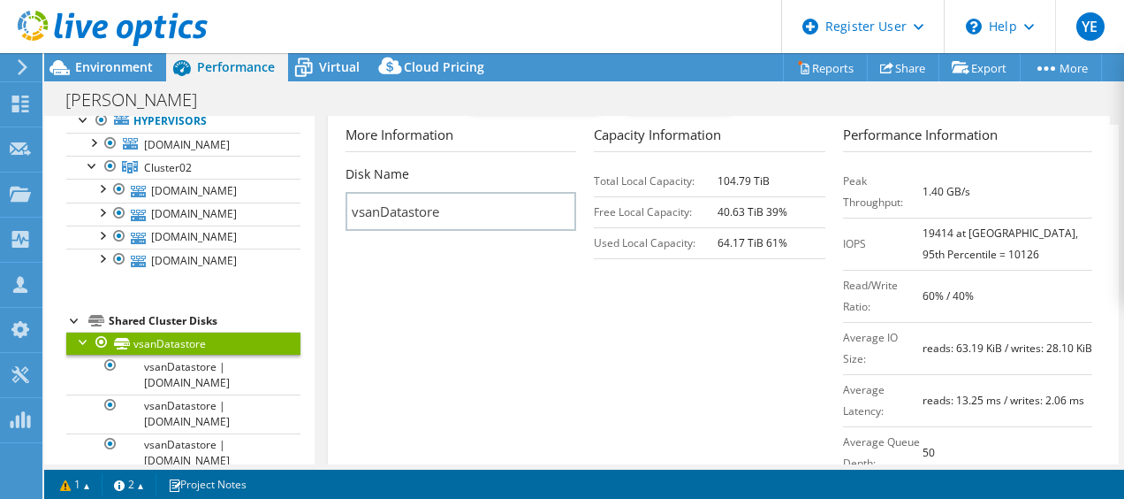
click at [672, 354] on section "More Information Disk Name vsanDatastore Capacity Information Total Local Capac…" at bounding box center [724, 306] width 756 height 363
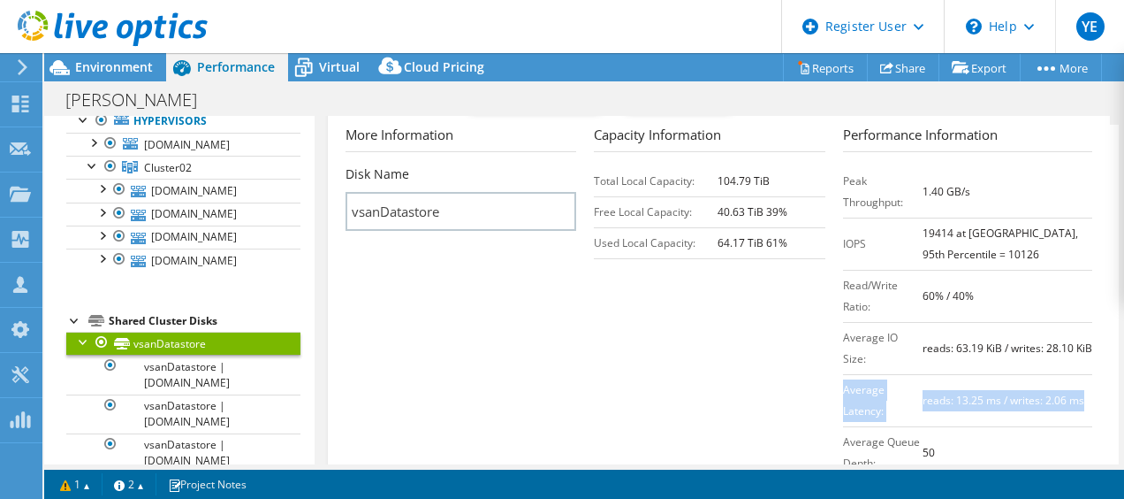
drag, startPoint x: 954, startPoint y: 331, endPoint x: 836, endPoint y: 306, distance: 120.1
click at [843, 374] on tr "Average Latency: reads: 13.25 ms / writes: 2.06 ms" at bounding box center [967, 400] width 249 height 52
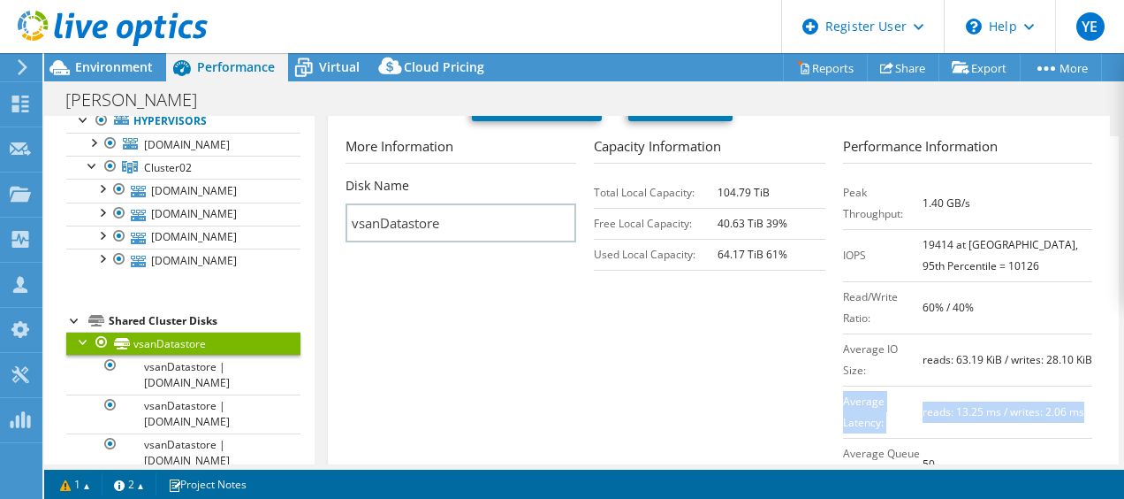
scroll to position [346, 0]
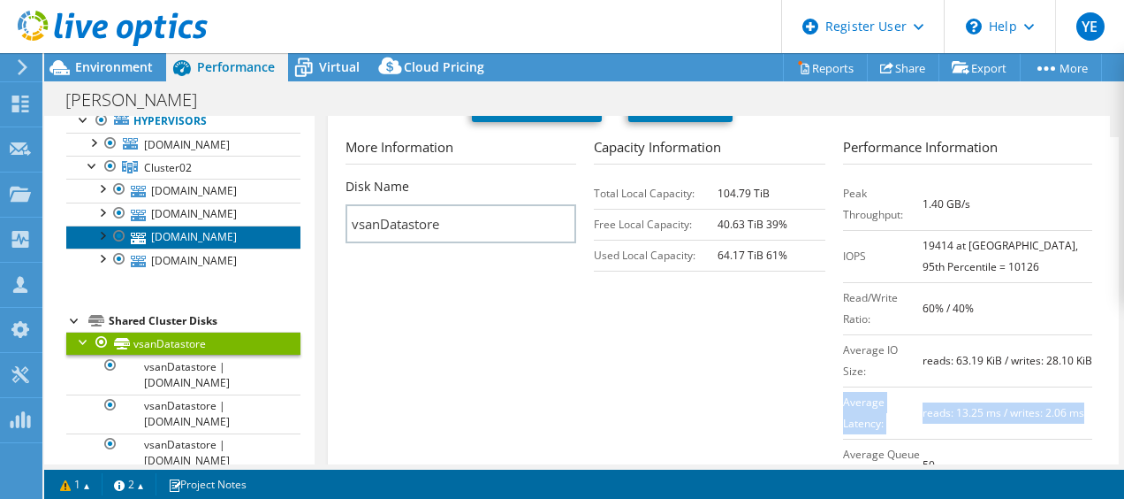
click at [144, 248] on link "esx13.ad.walther-praezision.de" at bounding box center [183, 236] width 234 height 23
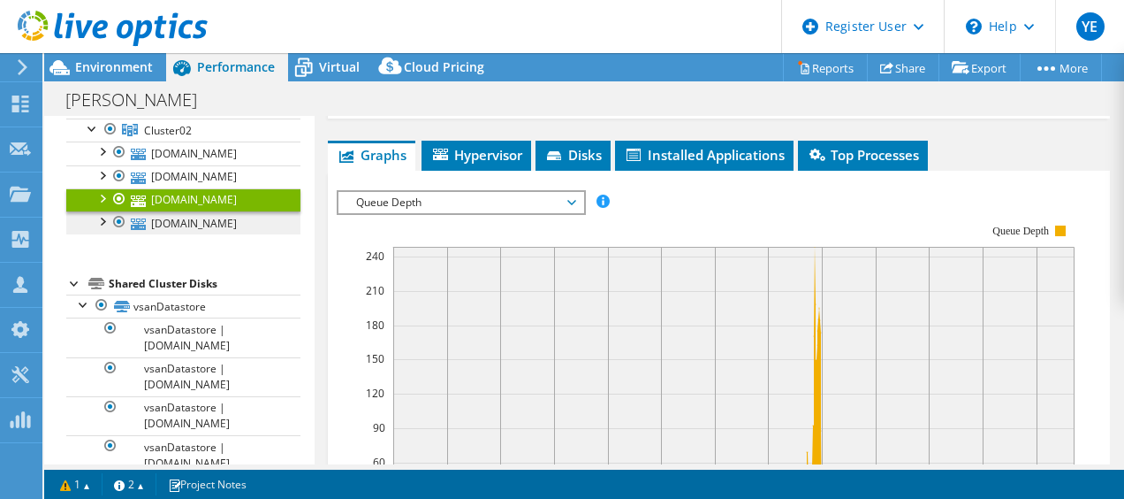
scroll to position [188, 0]
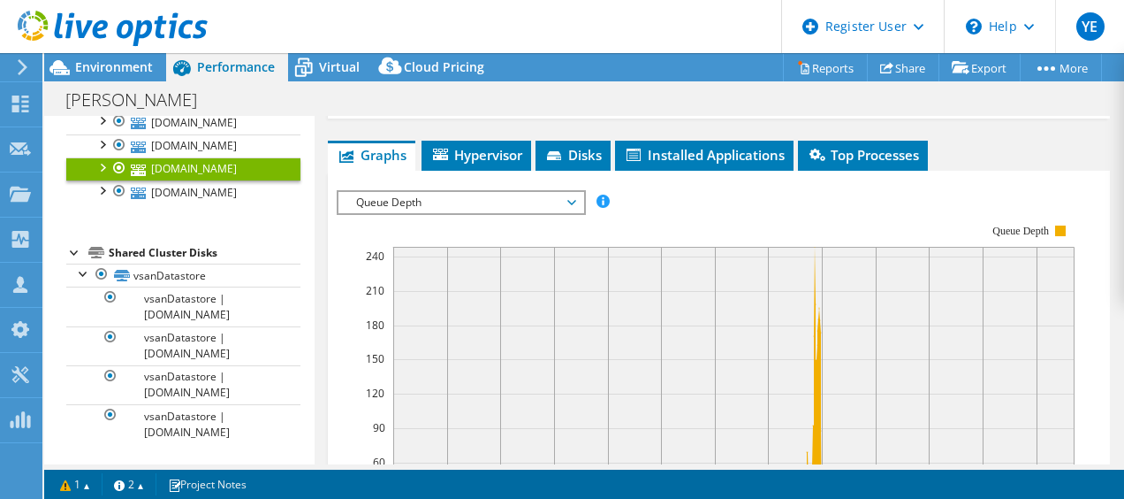
click at [382, 202] on span "Queue Depth" at bounding box center [460, 202] width 227 height 21
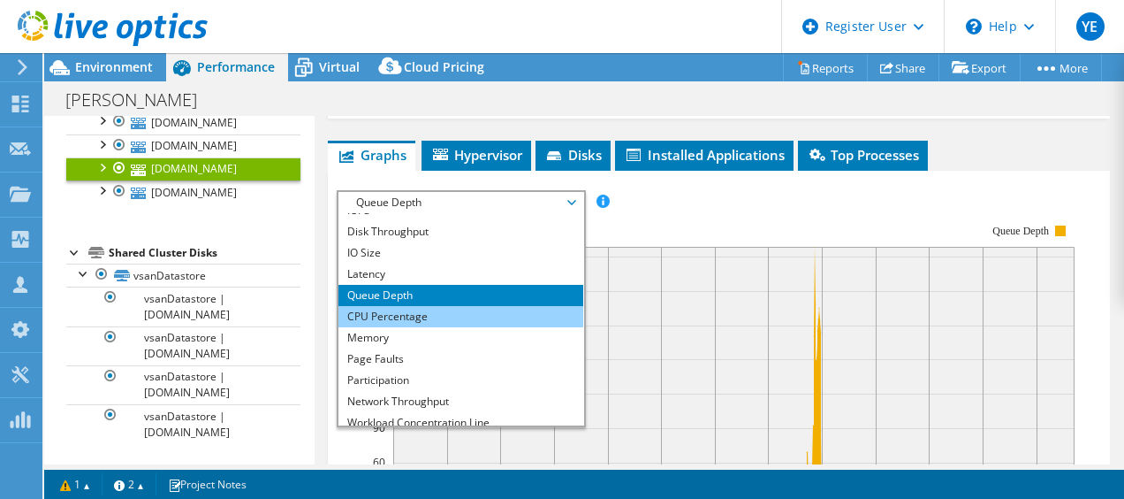
scroll to position [64, 0]
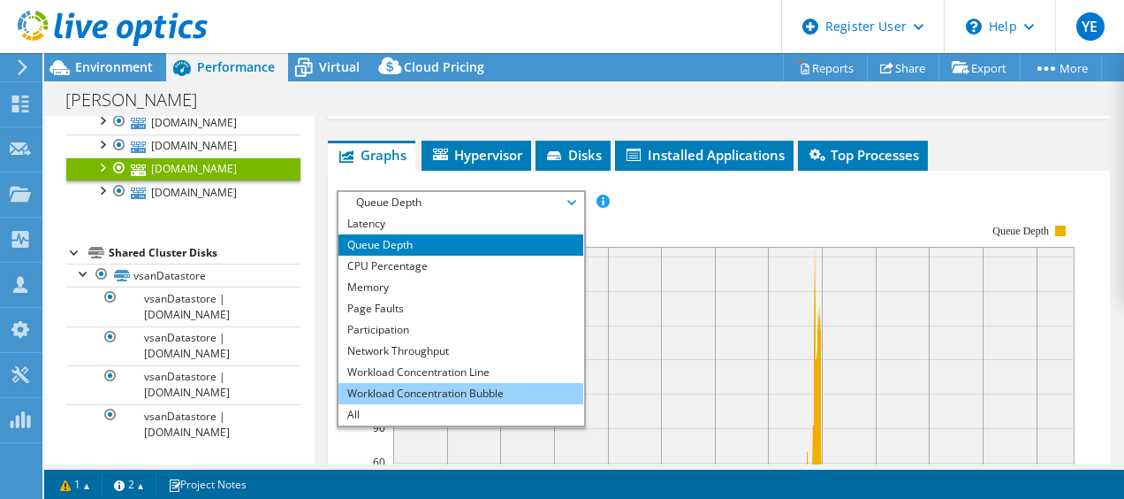
click at [424, 391] on li "Workload Concentration Bubble" at bounding box center [461, 393] width 245 height 21
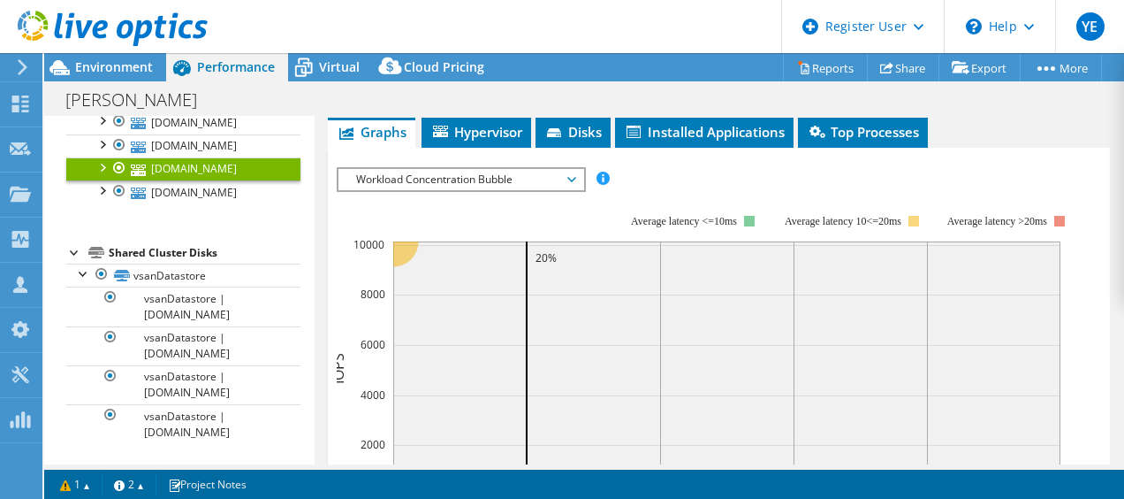
scroll to position [355, 0]
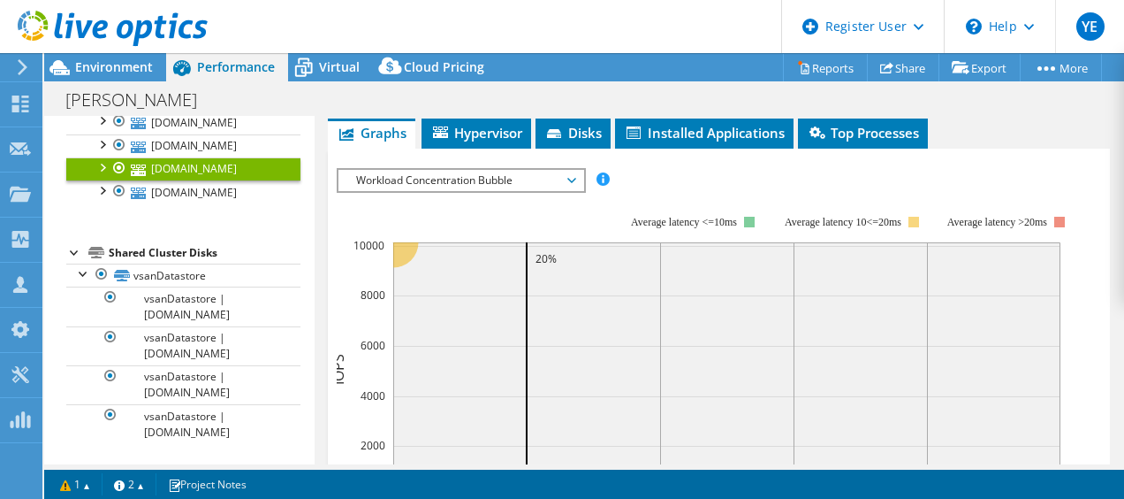
click at [414, 180] on span "Workload Concentration Bubble" at bounding box center [460, 180] width 227 height 21
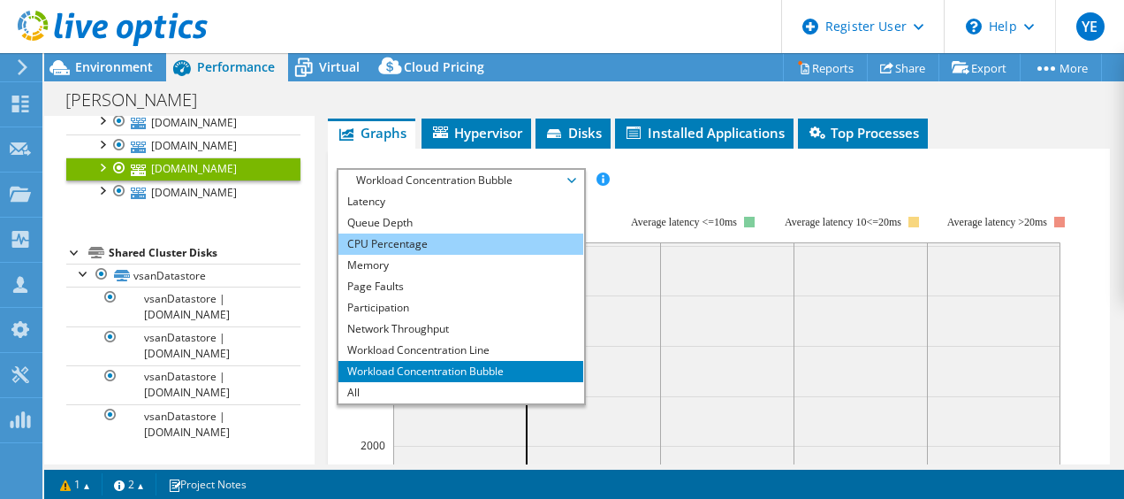
scroll to position [40, 0]
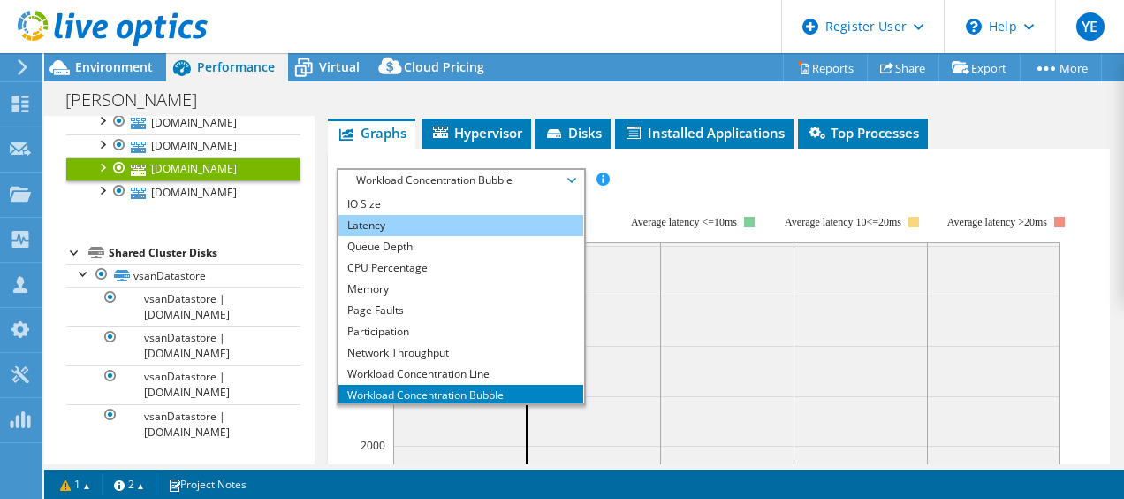
click at [403, 220] on li "Latency" at bounding box center [461, 225] width 245 height 21
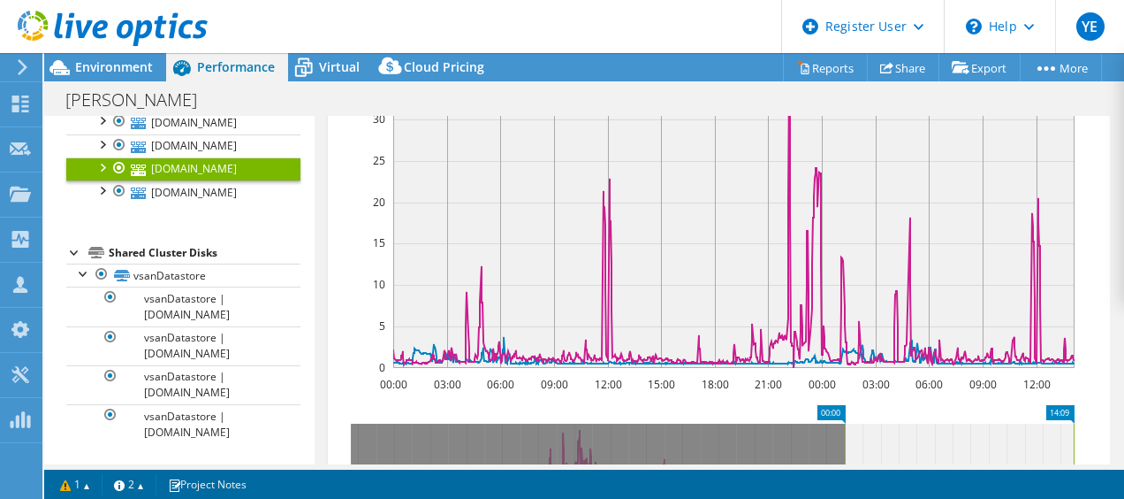
scroll to position [508, 0]
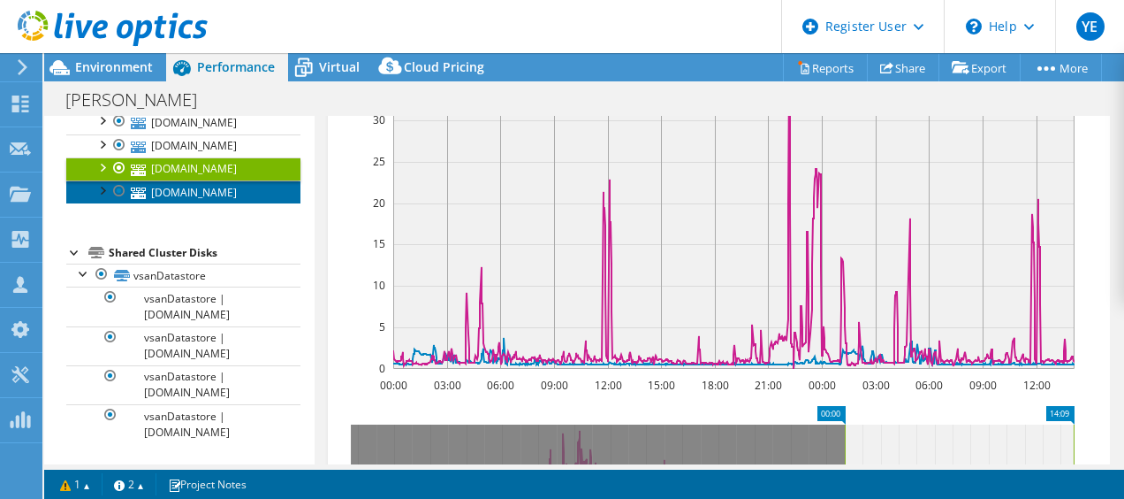
click at [205, 203] on link "esx14.ad.walther-praezision.de" at bounding box center [183, 191] width 234 height 23
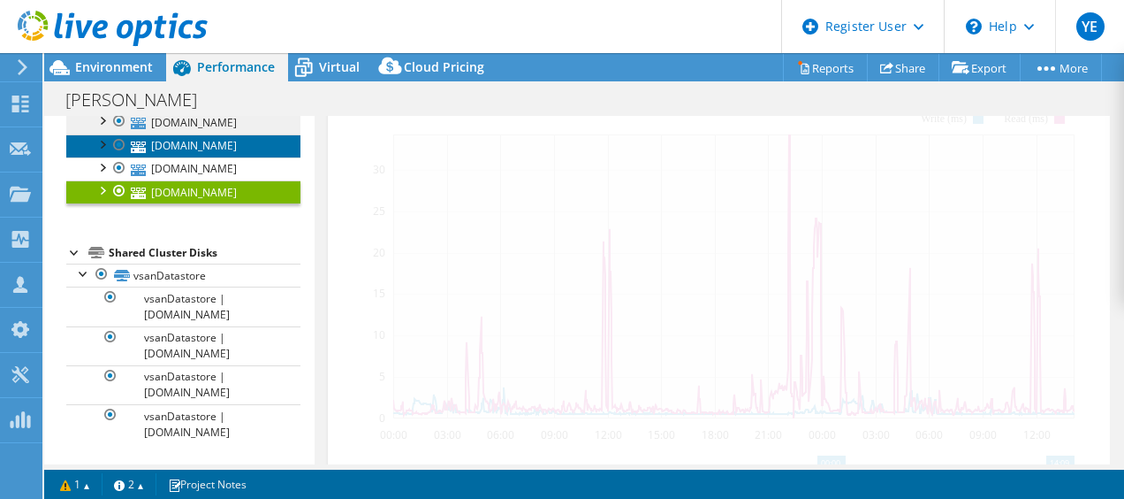
click at [183, 157] on link "esx11.ad.walther-praezision.de" at bounding box center [183, 145] width 234 height 23
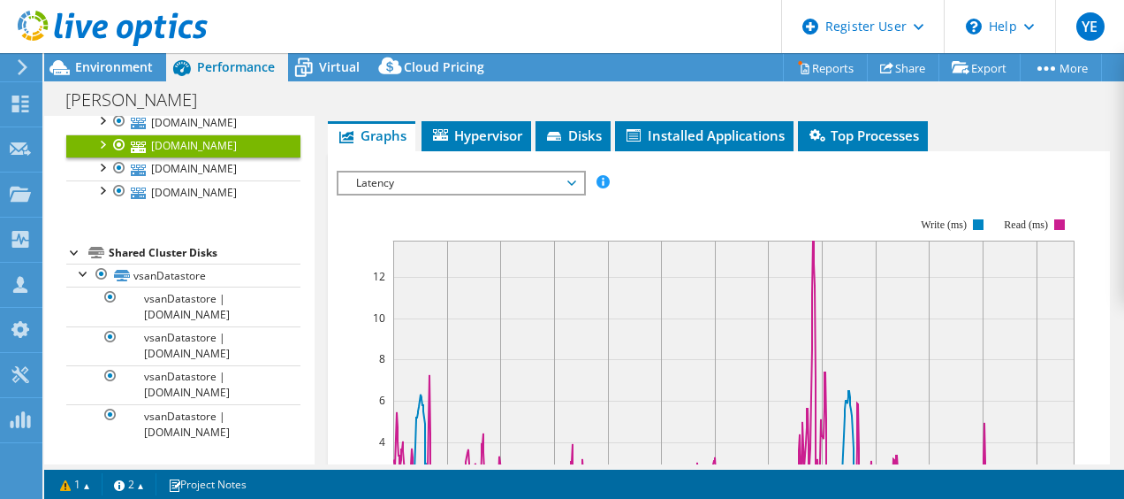
scroll to position [347, 0]
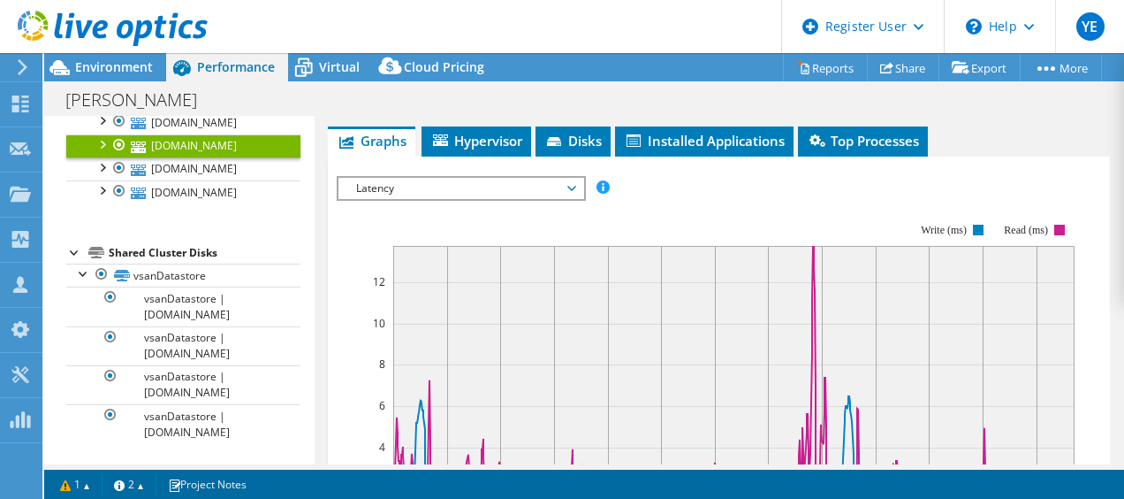
click at [384, 191] on span "Latency" at bounding box center [460, 188] width 227 height 21
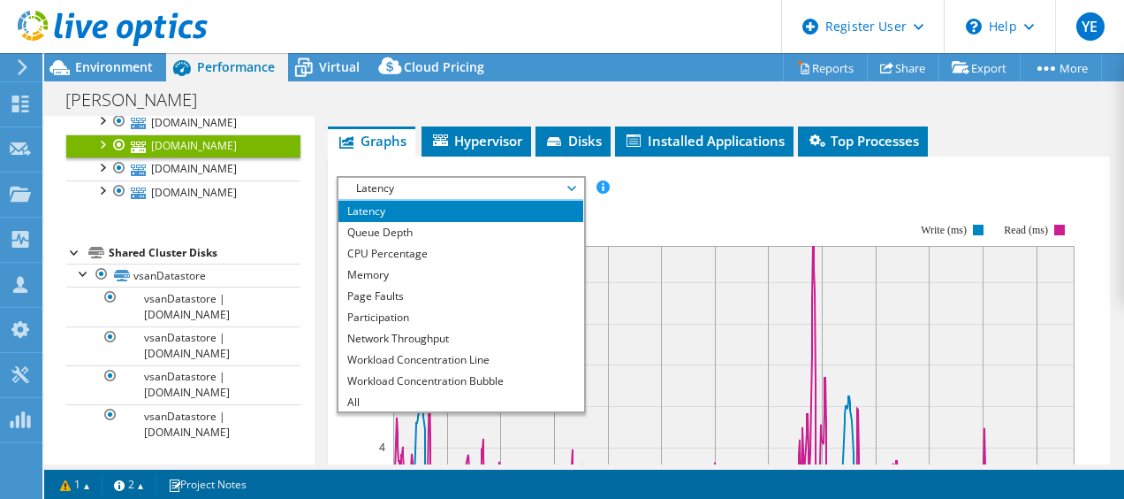
scroll to position [64, 0]
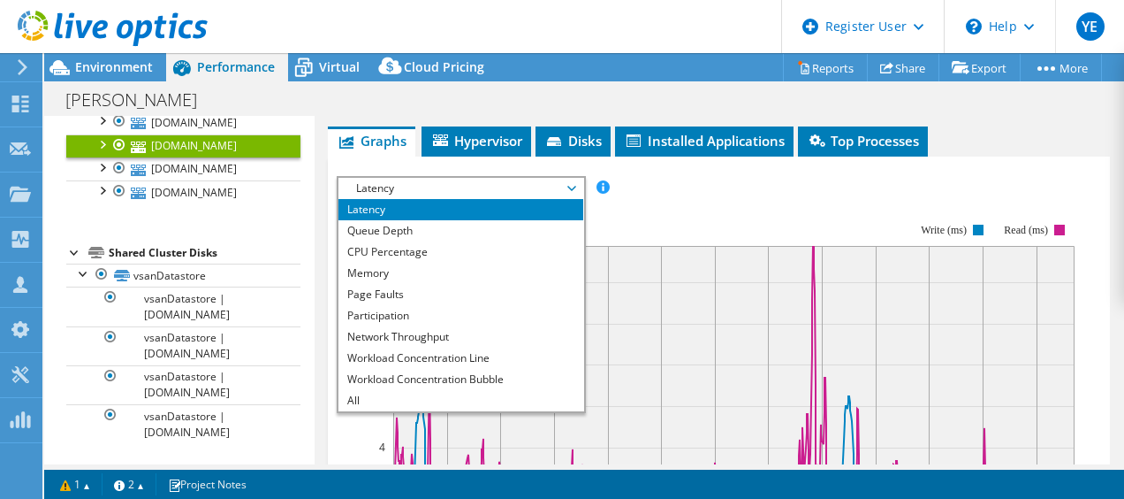
click at [604, 200] on rect at bounding box center [706, 377] width 738 height 354
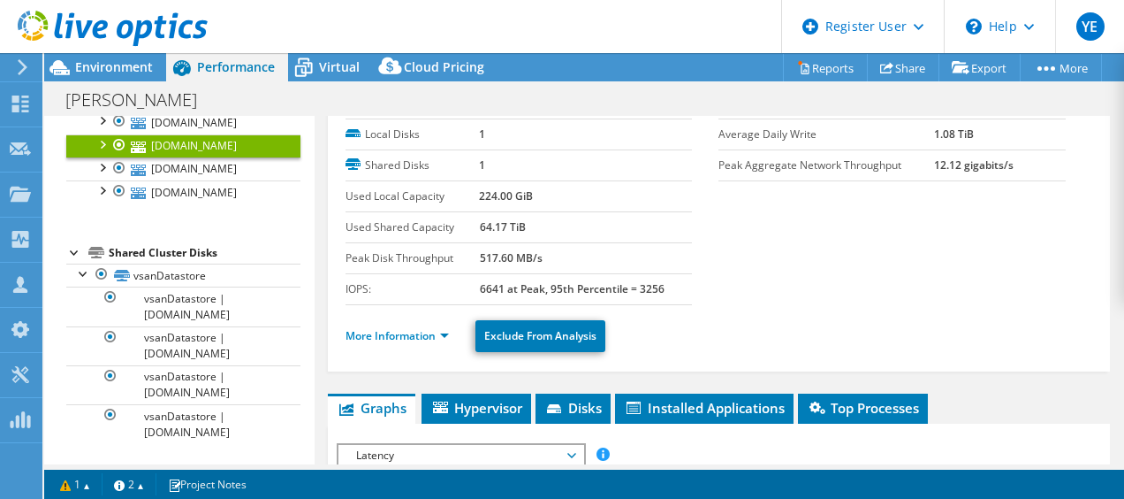
scroll to position [0, 0]
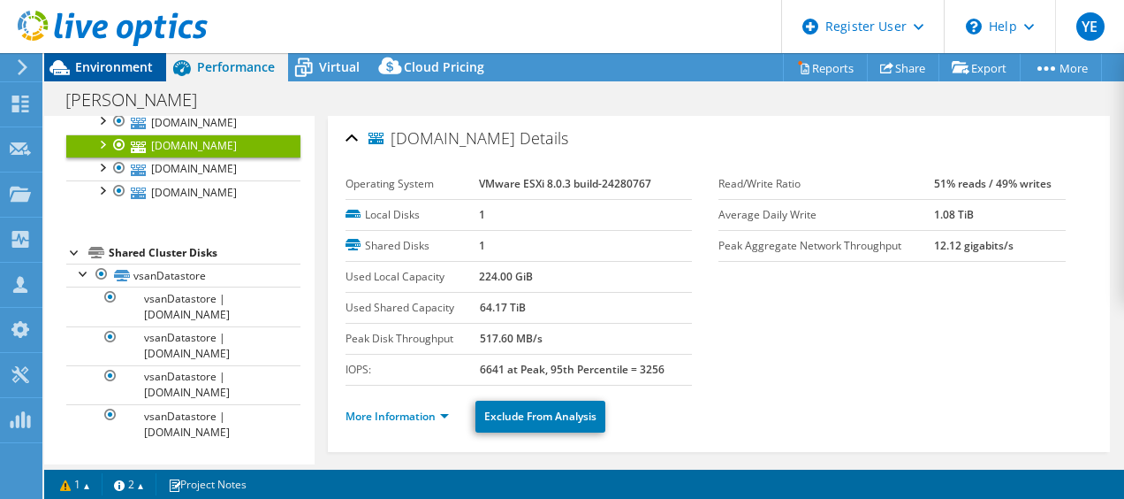
click at [130, 71] on span "Environment" at bounding box center [114, 66] width 78 height 17
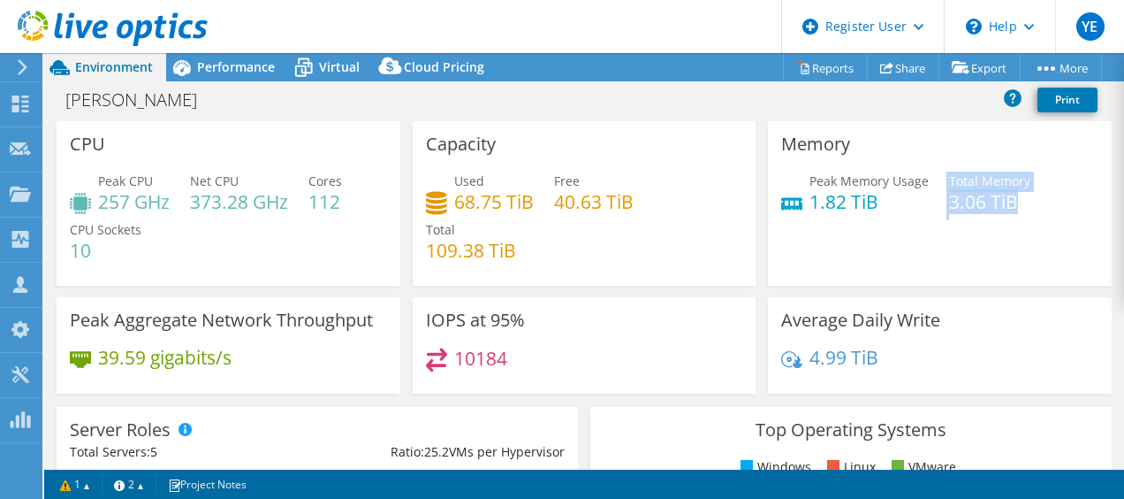
drag, startPoint x: 929, startPoint y: 201, endPoint x: 1078, endPoint y: 235, distance: 153.3
click at [1078, 235] on div "Memory Peak Memory Usage 1.82 TiB Total Memory 3.06 TiB" at bounding box center [940, 203] width 344 height 164
drag, startPoint x: 1078, startPoint y: 235, endPoint x: 921, endPoint y: 180, distance: 166.6
click at [921, 180] on div "Memory Peak Memory Usage 1.82 TiB Total Memory 3.06 TiB" at bounding box center [940, 203] width 344 height 164
drag, startPoint x: 921, startPoint y: 180, endPoint x: 866, endPoint y: 238, distance: 79.4
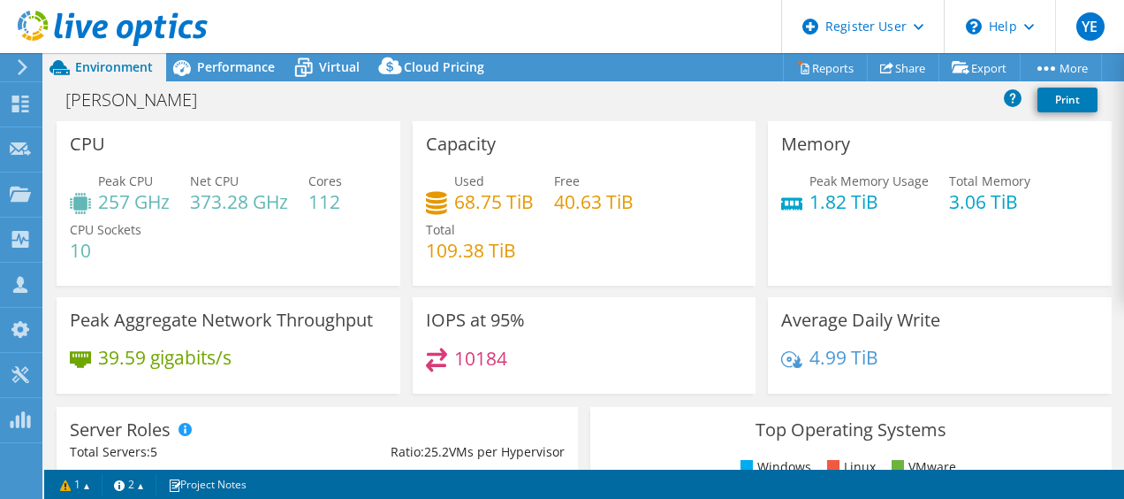
drag, startPoint x: 866, startPoint y: 238, endPoint x: 919, endPoint y: 243, distance: 53.3
drag, startPoint x: 919, startPoint y: 243, endPoint x: 940, endPoint y: 243, distance: 21.2
click at [227, 65] on span "Performance" at bounding box center [236, 66] width 78 height 17
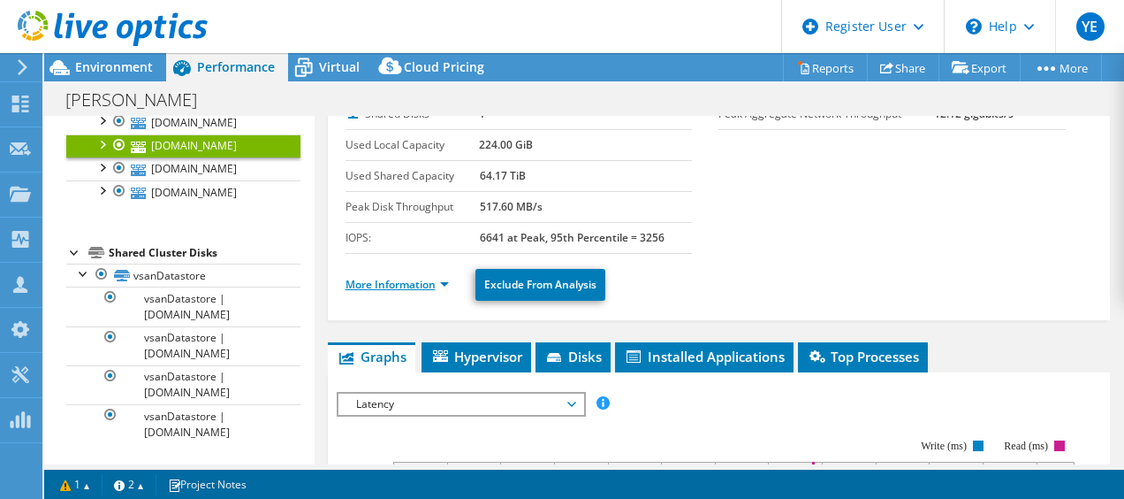
click at [427, 281] on link "More Information" at bounding box center [397, 284] width 103 height 15
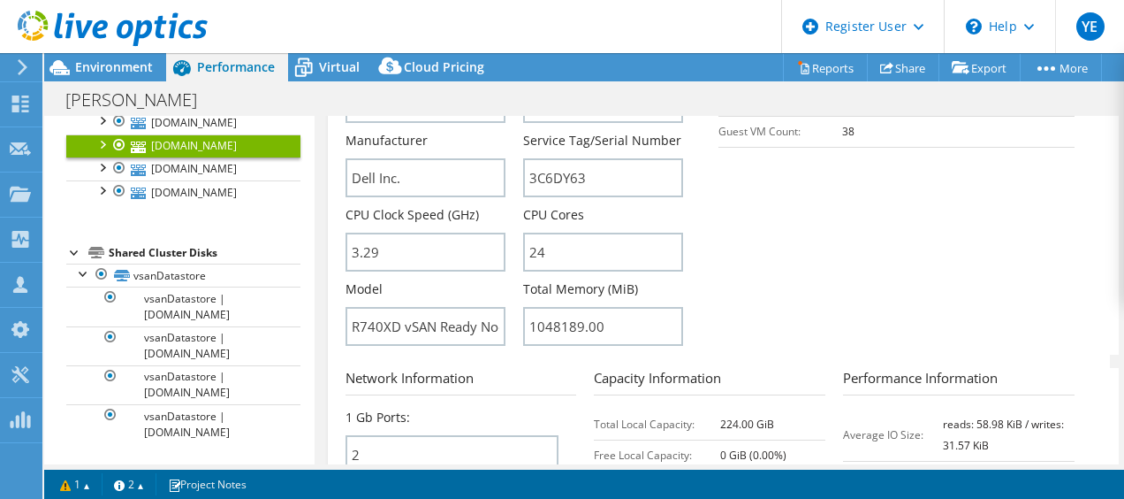
scroll to position [534, 0]
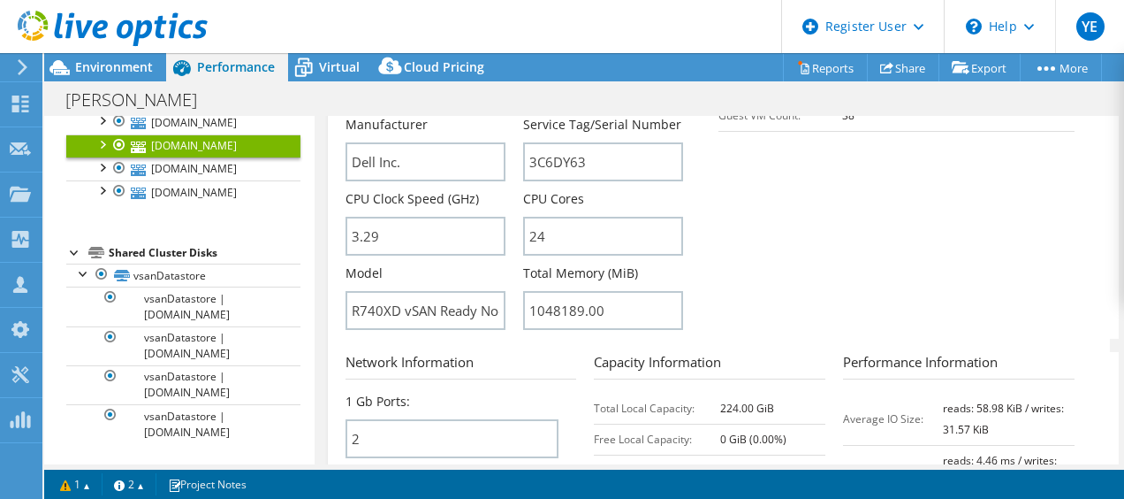
click at [519, 311] on div "Model R740XD vSAN Ready Node" at bounding box center [435, 296] width 178 height 65
drag, startPoint x: 525, startPoint y: 305, endPoint x: 579, endPoint y: 308, distance: 54.0
click at [579, 308] on input "1048189.00" at bounding box center [603, 310] width 160 height 39
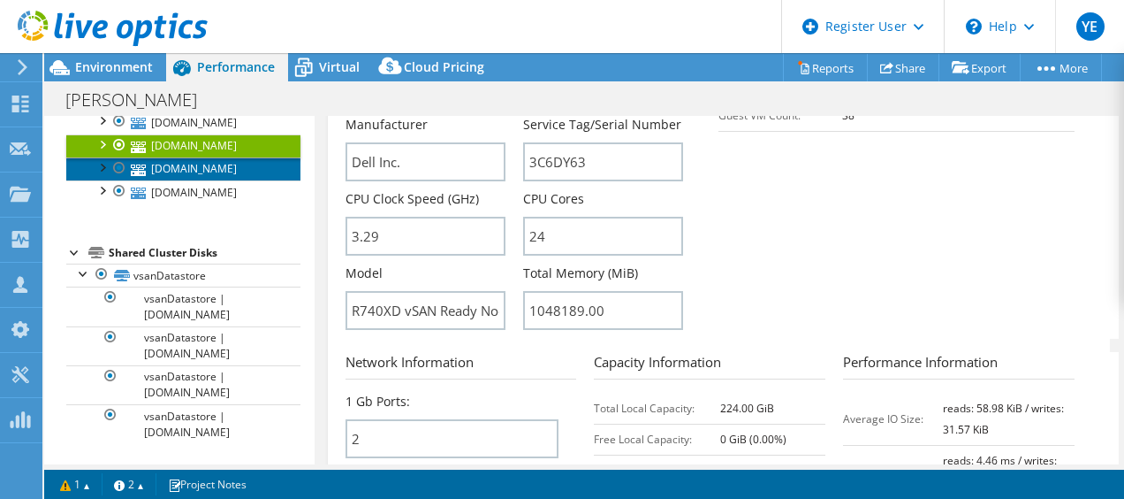
click at [265, 180] on link "esx13.ad.walther-praezision.de" at bounding box center [183, 168] width 234 height 23
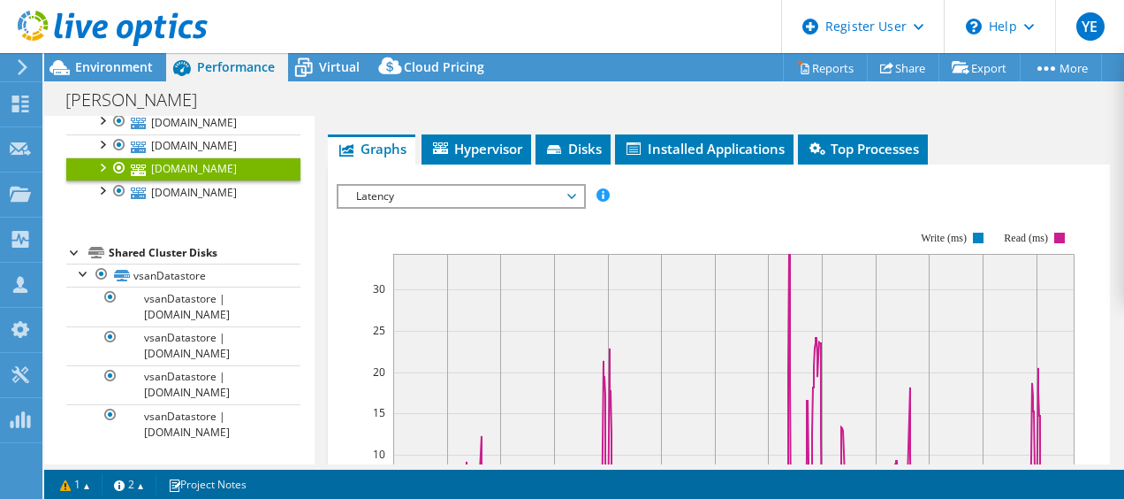
scroll to position [262, 0]
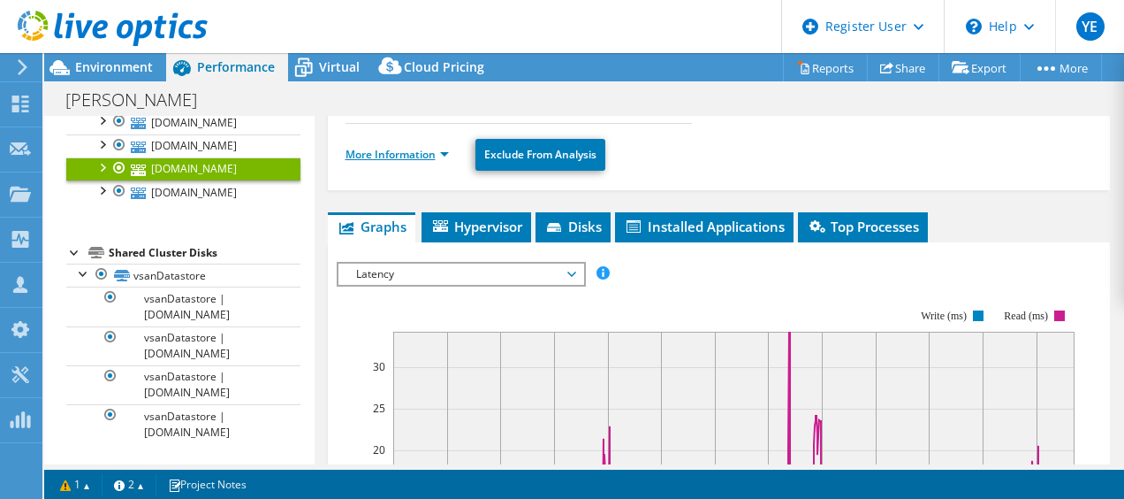
click at [428, 156] on link "More Information" at bounding box center [397, 154] width 103 height 15
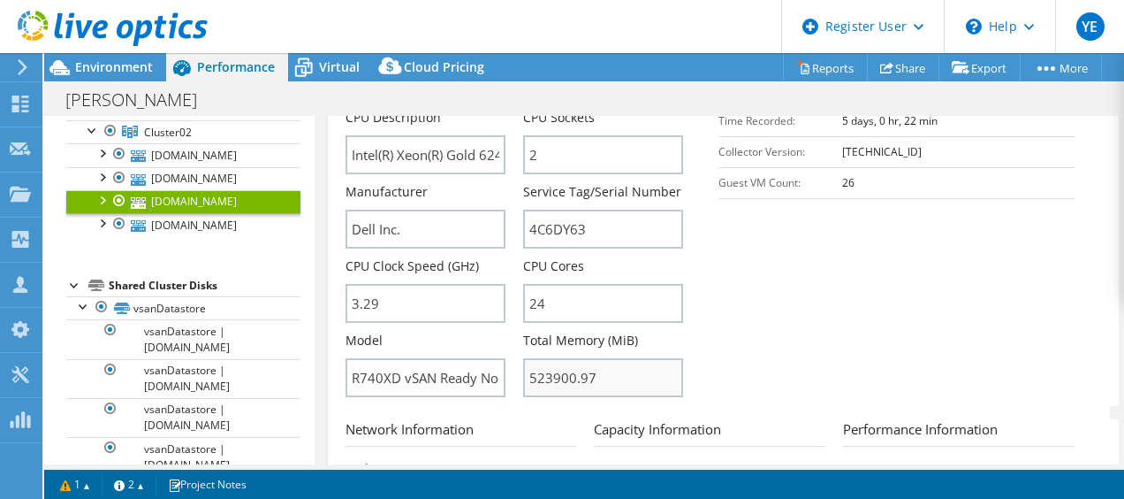
scroll to position [477, 0]
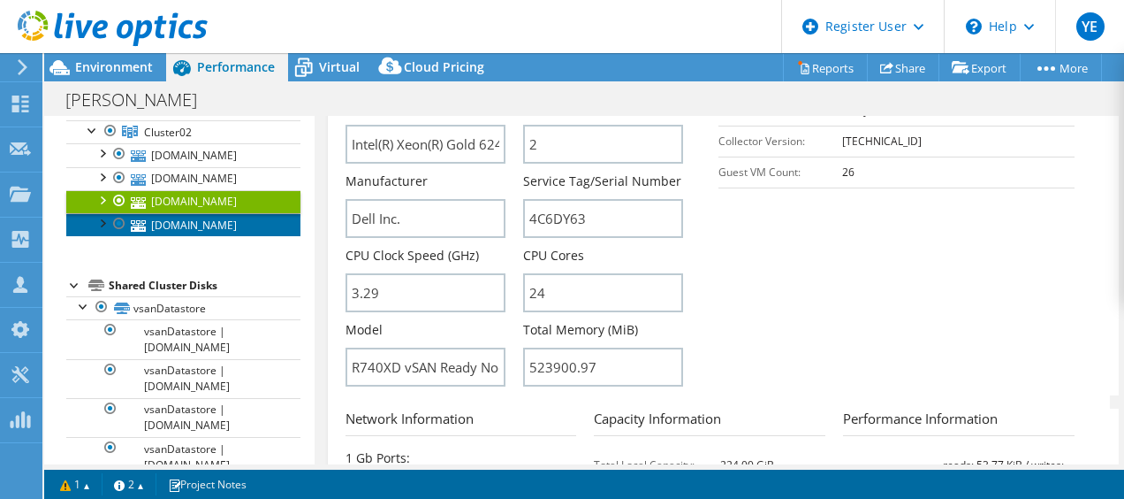
click at [225, 236] on link "esx14.ad.walther-praezision.de" at bounding box center [183, 224] width 234 height 23
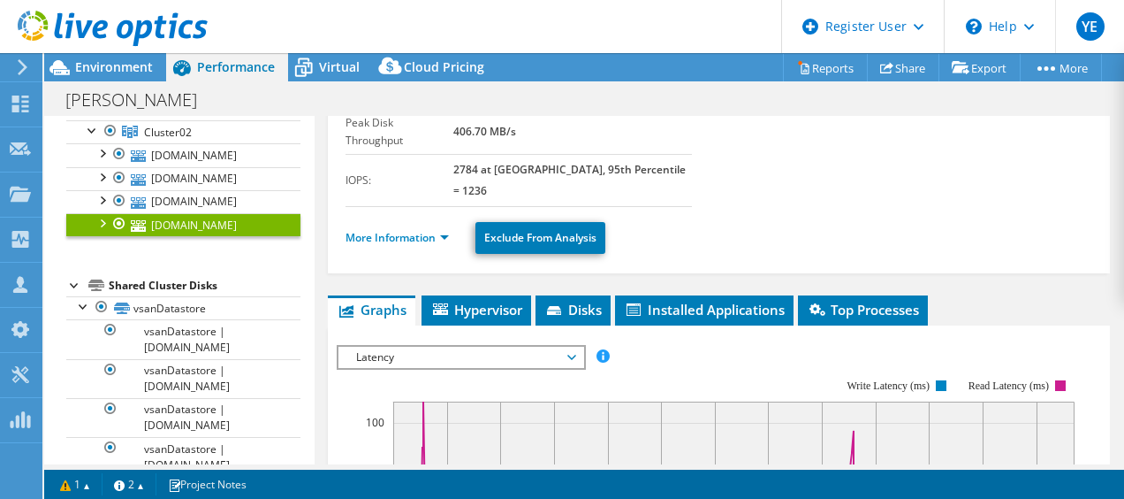
scroll to position [227, 0]
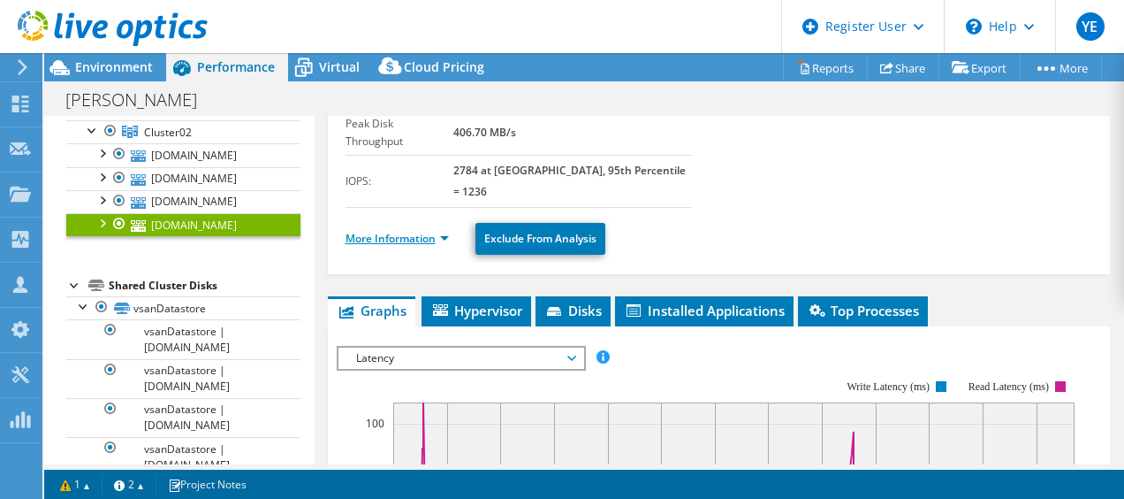
click at [369, 231] on link "More Information" at bounding box center [397, 238] width 103 height 15
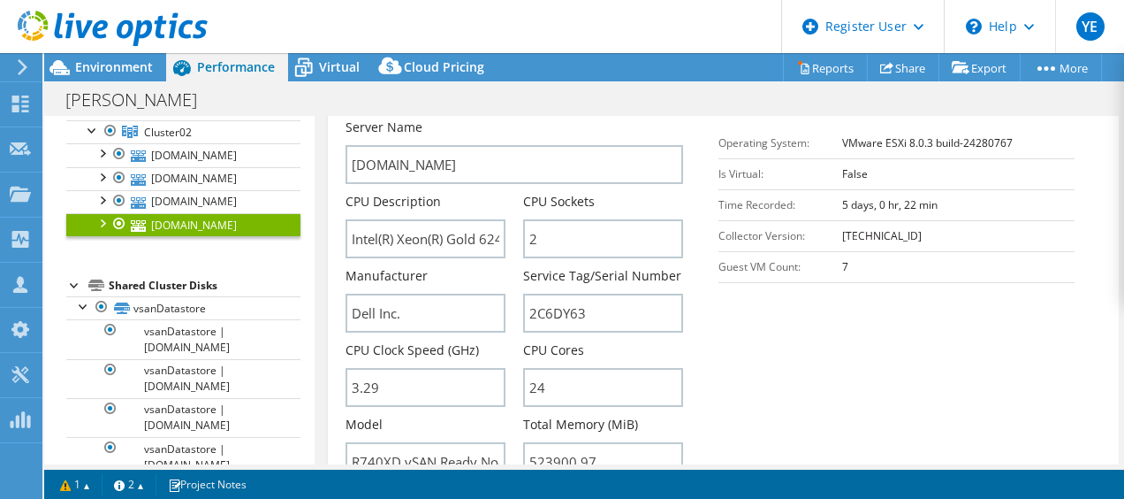
scroll to position [429, 0]
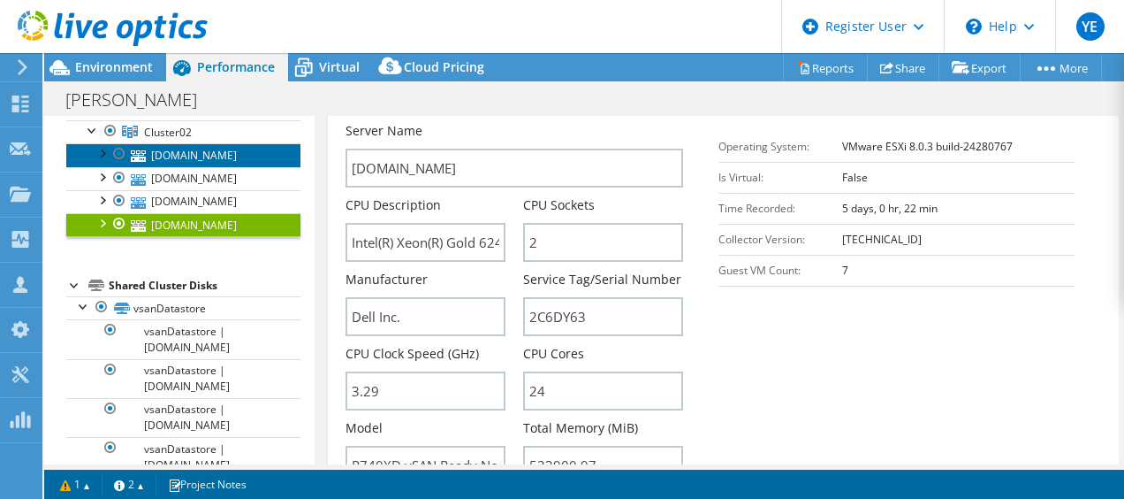
click at [218, 166] on link "esx12.ad.walther-praezision.de" at bounding box center [183, 154] width 234 height 23
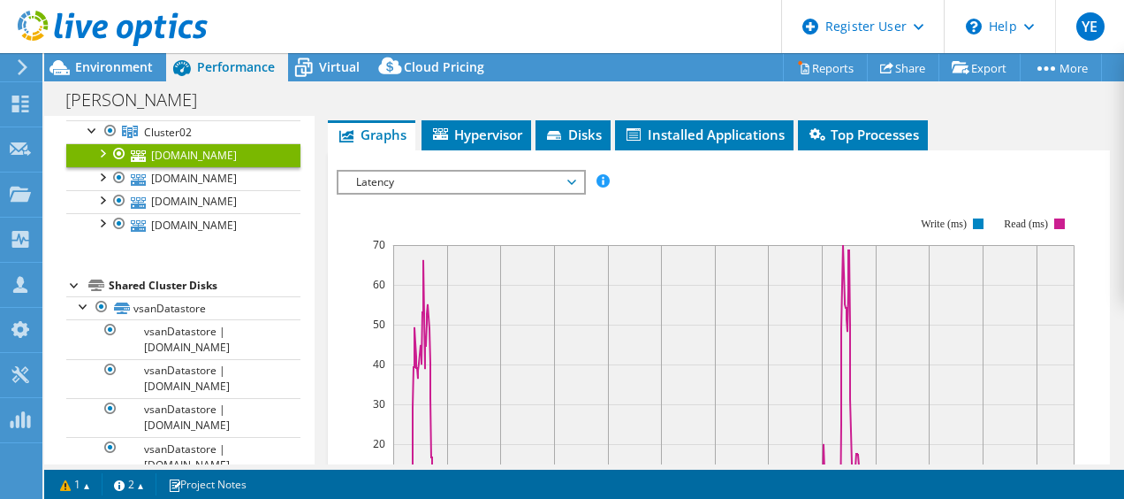
scroll to position [278, 0]
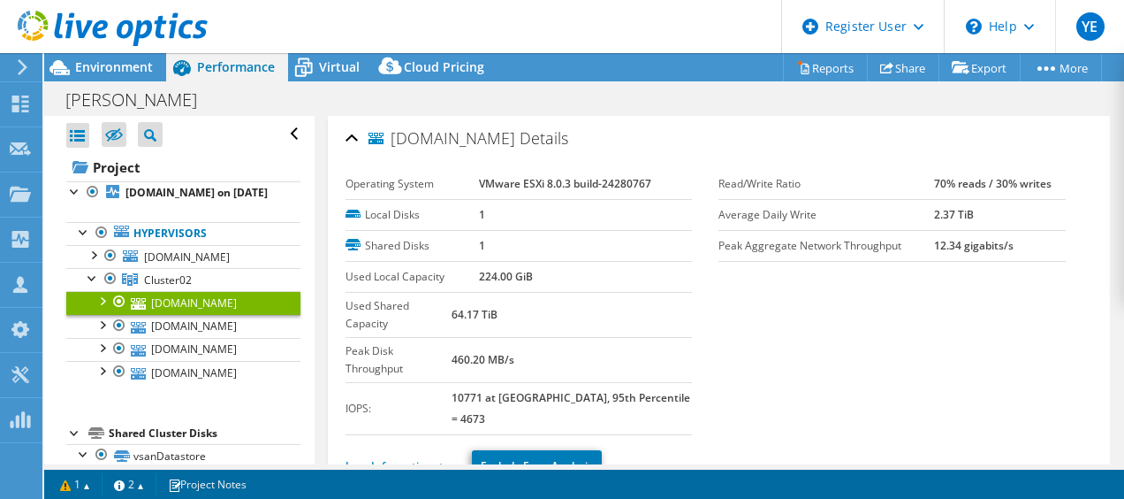
select select "USD"
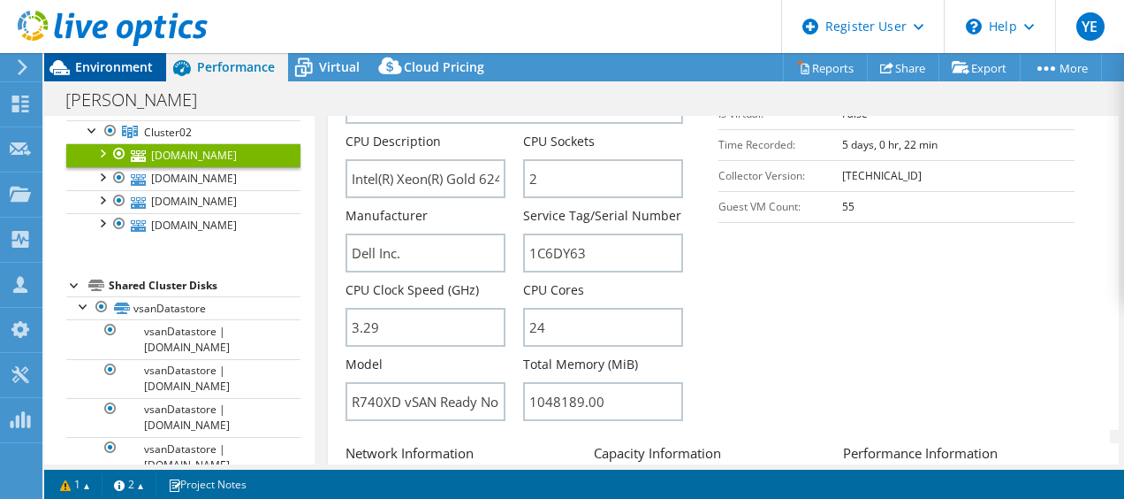
click at [83, 60] on span "Environment" at bounding box center [114, 66] width 78 height 17
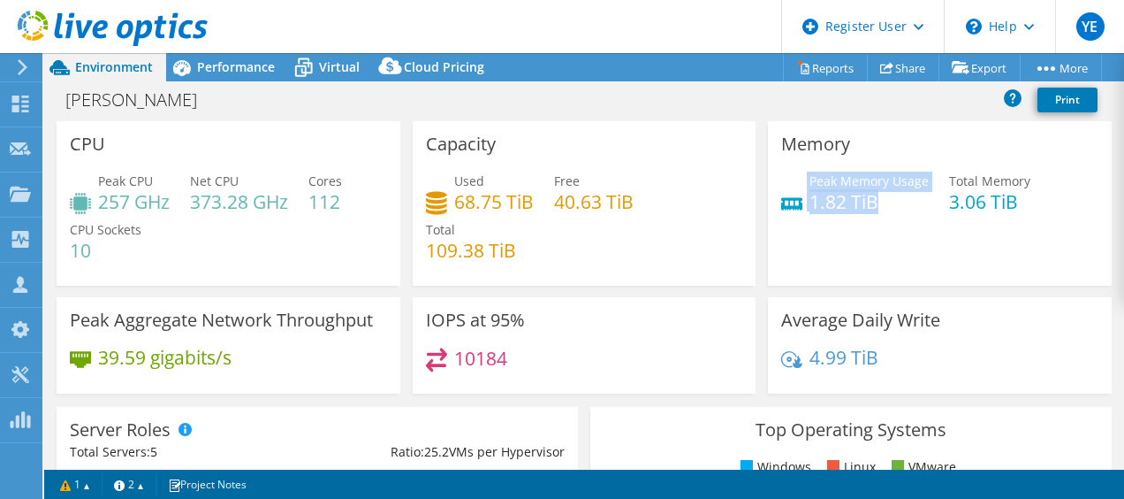
drag, startPoint x: 871, startPoint y: 195, endPoint x: 769, endPoint y: 189, distance: 101.8
click at [769, 189] on div "Memory Peak Memory Usage 1.82 TiB Total Memory 3.06 TiB" at bounding box center [940, 203] width 344 height 164
drag, startPoint x: 769, startPoint y: 189, endPoint x: 764, endPoint y: 223, distance: 34.0
click at [768, 223] on div "Memory Peak Memory Usage 1.82 TiB Total Memory 3.06 TiB" at bounding box center [940, 203] width 344 height 164
drag, startPoint x: 895, startPoint y: 209, endPoint x: 796, endPoint y: 186, distance: 101.6
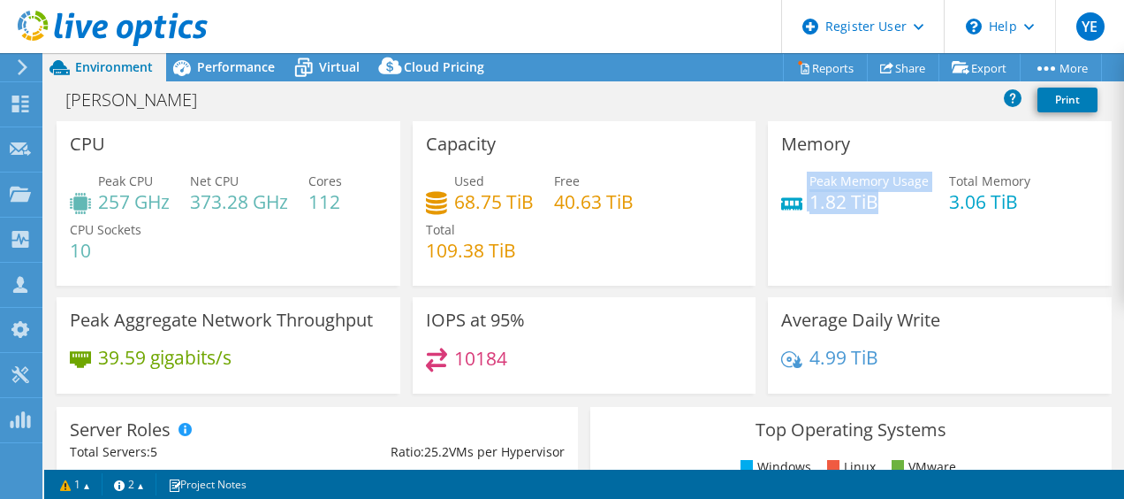
click at [796, 186] on div "Peak Memory Usage 1.82 TiB" at bounding box center [855, 191] width 148 height 40
drag, startPoint x: 796, startPoint y: 186, endPoint x: 810, endPoint y: 223, distance: 39.7
click at [810, 223] on div "Peak Memory Usage 1.82 TiB Total Memory 3.06 TiB" at bounding box center [939, 199] width 317 height 57
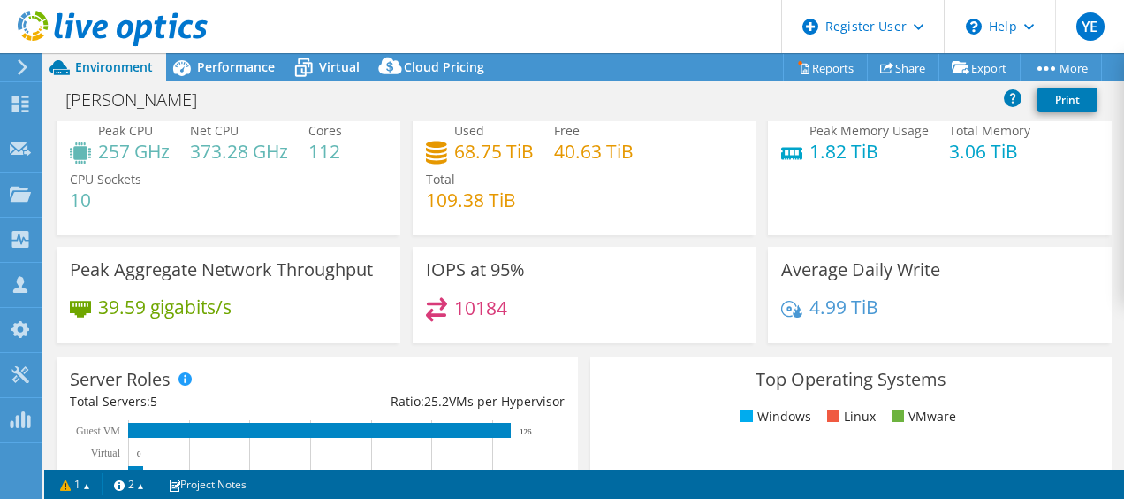
scroll to position [0, 0]
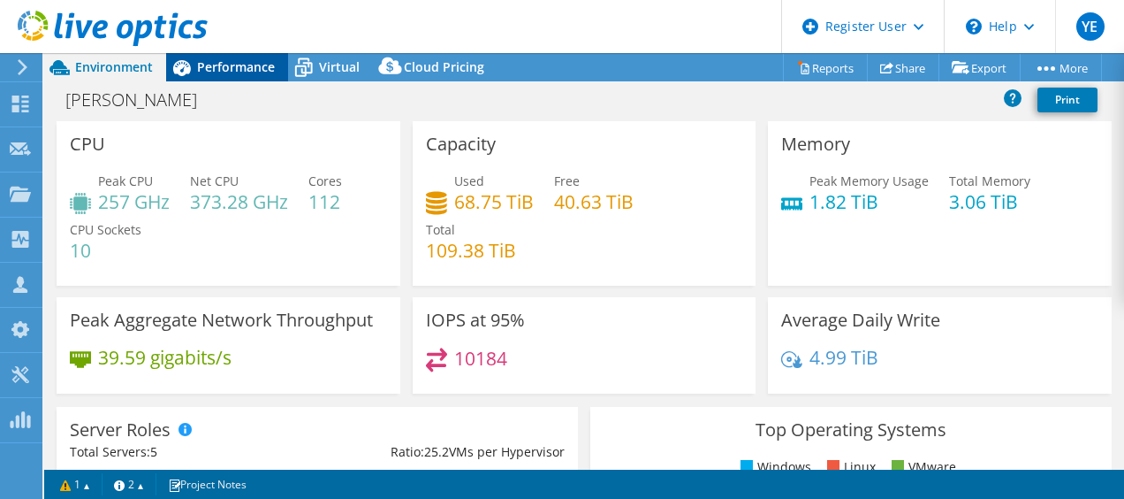
click at [258, 73] on span "Performance" at bounding box center [236, 66] width 78 height 17
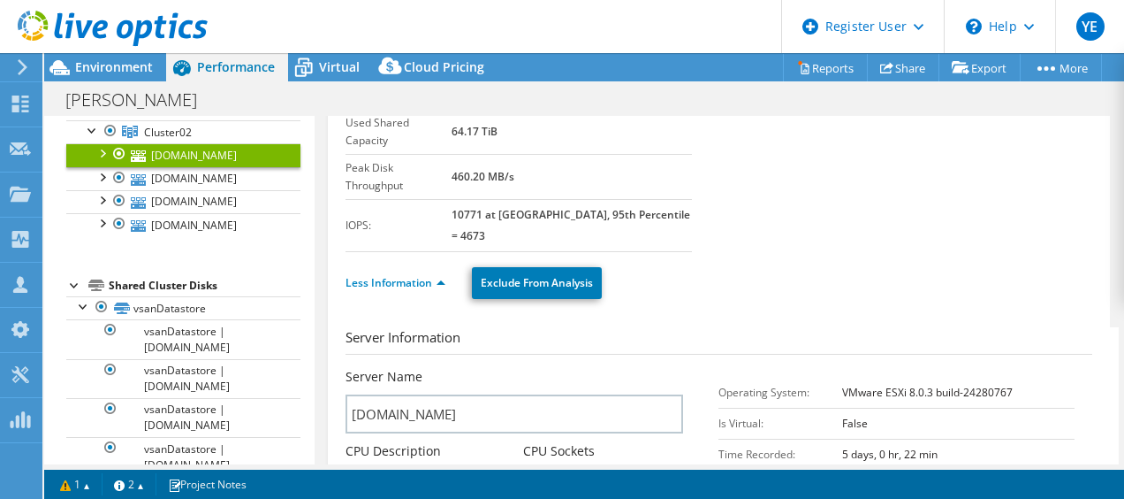
scroll to position [187, 0]
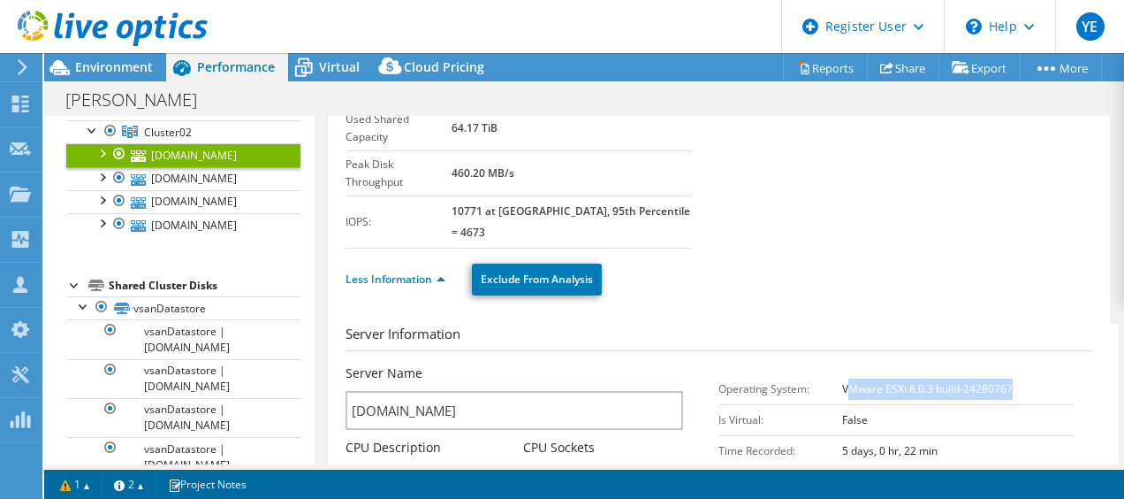
drag, startPoint x: 837, startPoint y: 336, endPoint x: 1032, endPoint y: 328, distance: 195.5
click at [1032, 373] on td "VMware ESXi 8.0.3 build-24280767" at bounding box center [958, 388] width 232 height 31
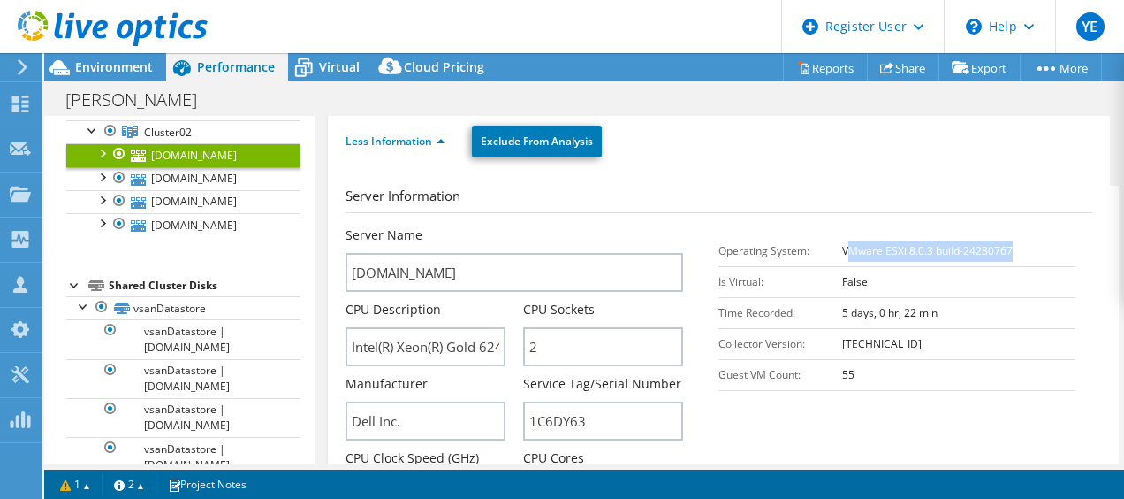
scroll to position [326, 0]
drag, startPoint x: 1032, startPoint y: 328, endPoint x: 945, endPoint y: 362, distance: 94.1
click at [945, 362] on section "Server Information Server Name esx12.ad.walther-praezision.de CPU Description I…" at bounding box center [724, 390] width 756 height 412
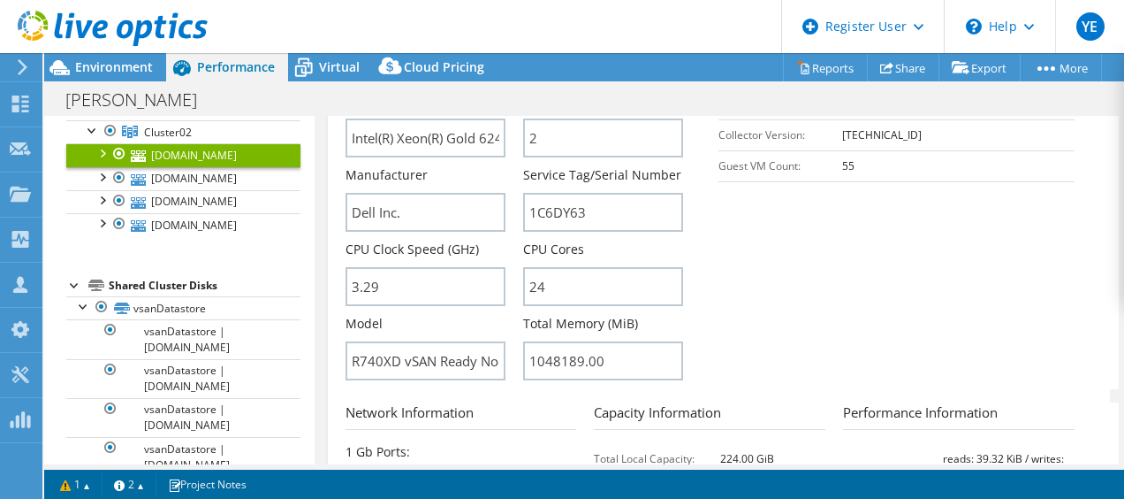
scroll to position [0, 0]
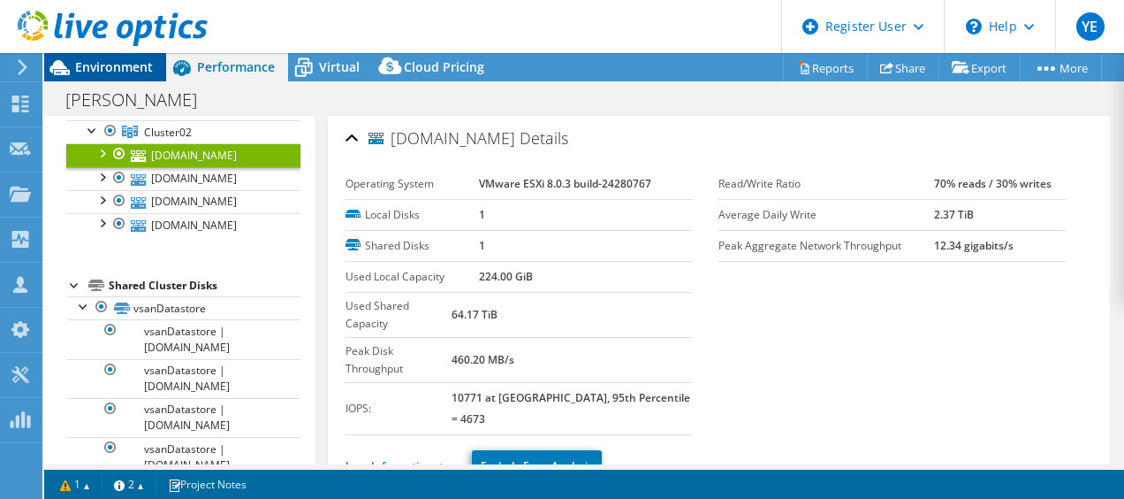
click at [115, 64] on span "Environment" at bounding box center [114, 66] width 78 height 17
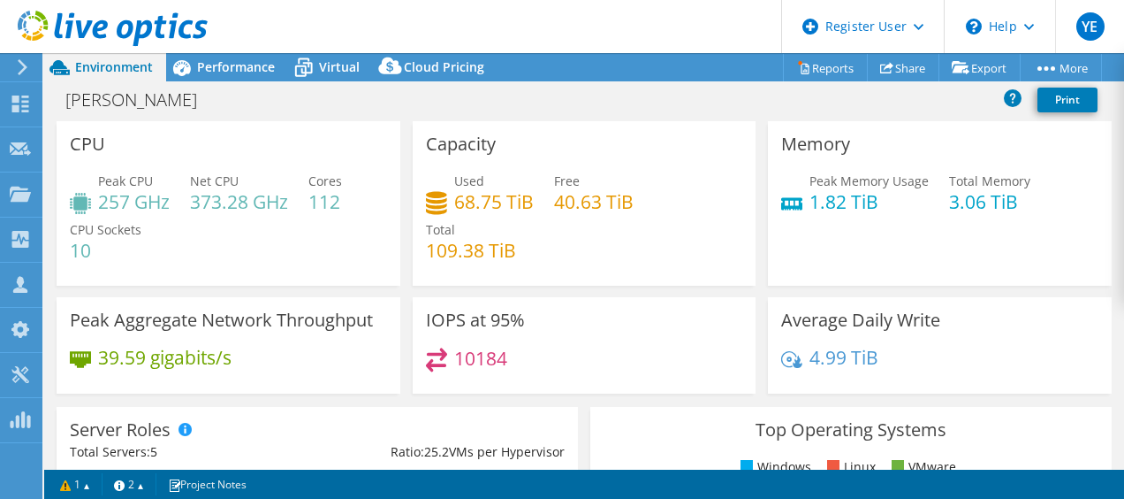
click at [721, 94] on div "Walther Praezision Print" at bounding box center [584, 99] width 1080 height 33
